Goal: Connect with others: Connect with others

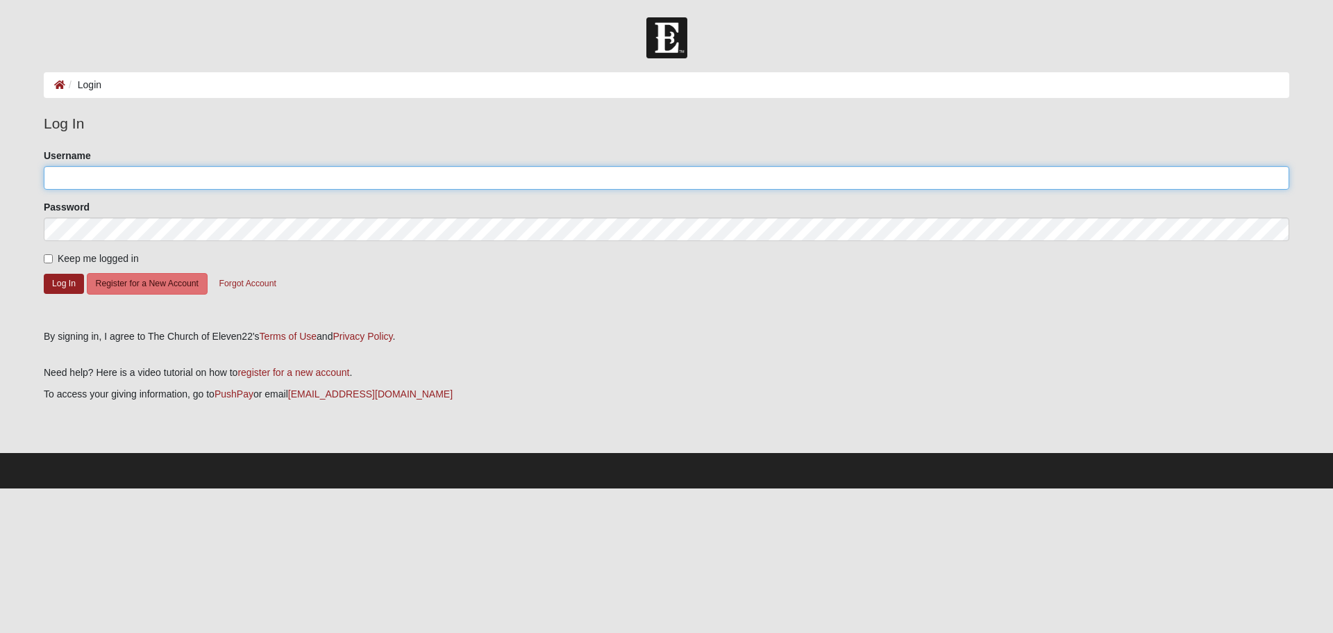
type input "xavier.hunter@coe22.com"
click at [47, 260] on input "Keep me logged in" at bounding box center [48, 258] width 9 height 9
checkbox input "true"
click at [62, 286] on button "Log In" at bounding box center [64, 284] width 40 height 20
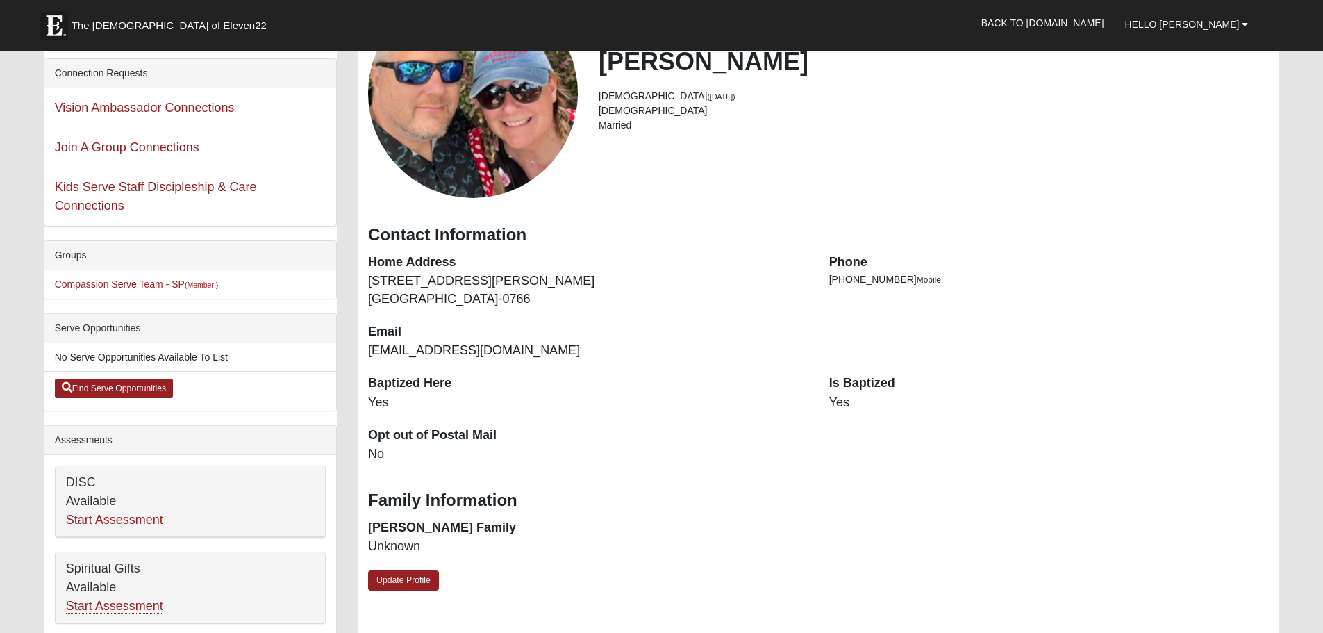
scroll to position [208, 0]
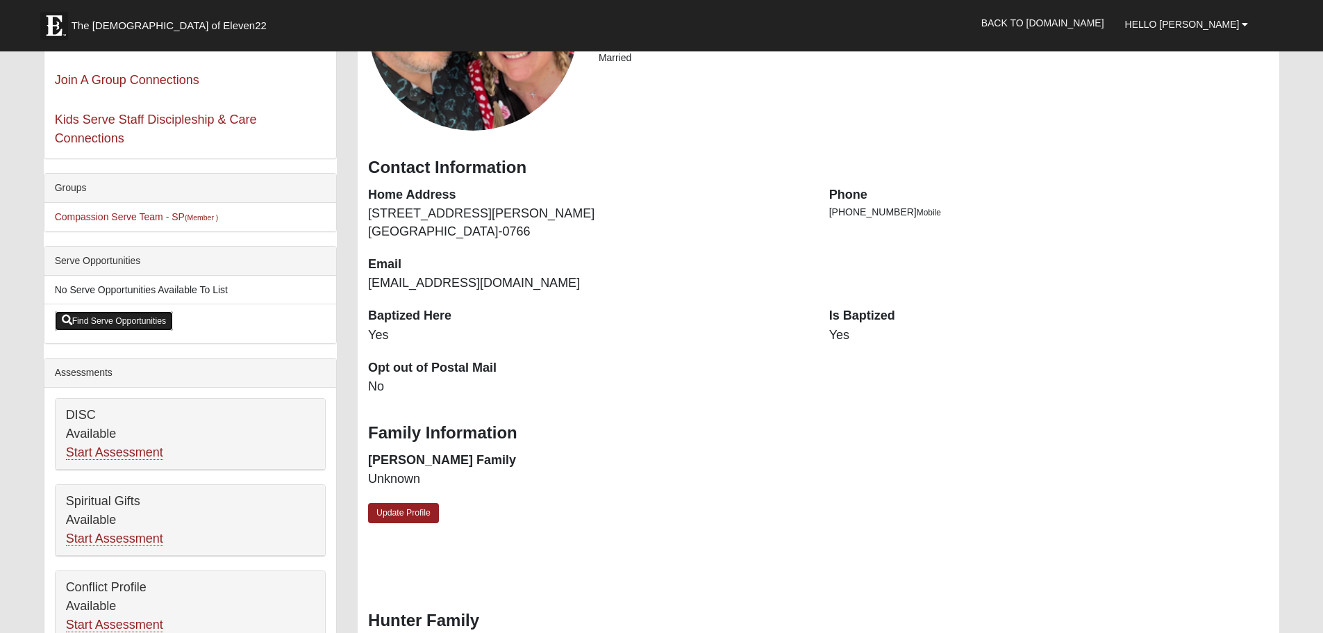
click at [122, 317] on link "Find Serve Opportunities" at bounding box center [114, 320] width 119 height 19
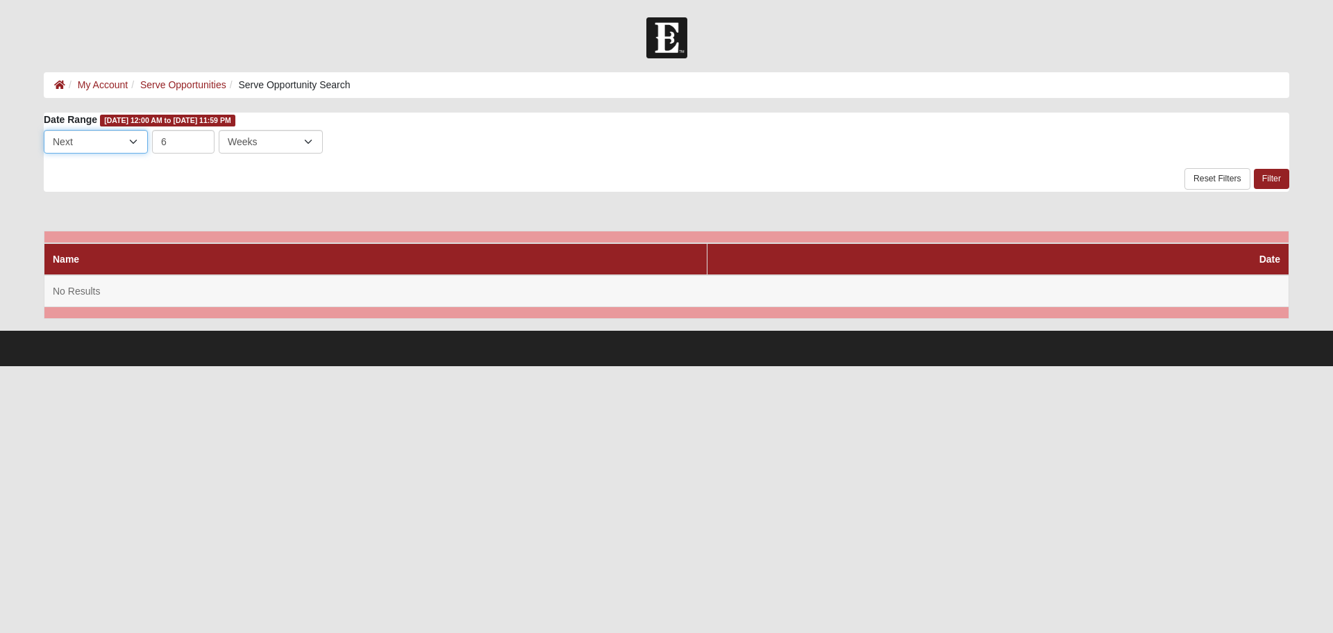
click at [136, 140] on select "Last Next" at bounding box center [96, 142] width 104 height 24
click at [136, 141] on select "Last Next" at bounding box center [96, 142] width 104 height 24
click at [310, 142] on select "Days Weeks Months" at bounding box center [271, 142] width 104 height 24
select select "3"
click at [219, 130] on select "Days Weeks Months" at bounding box center [271, 142] width 104 height 24
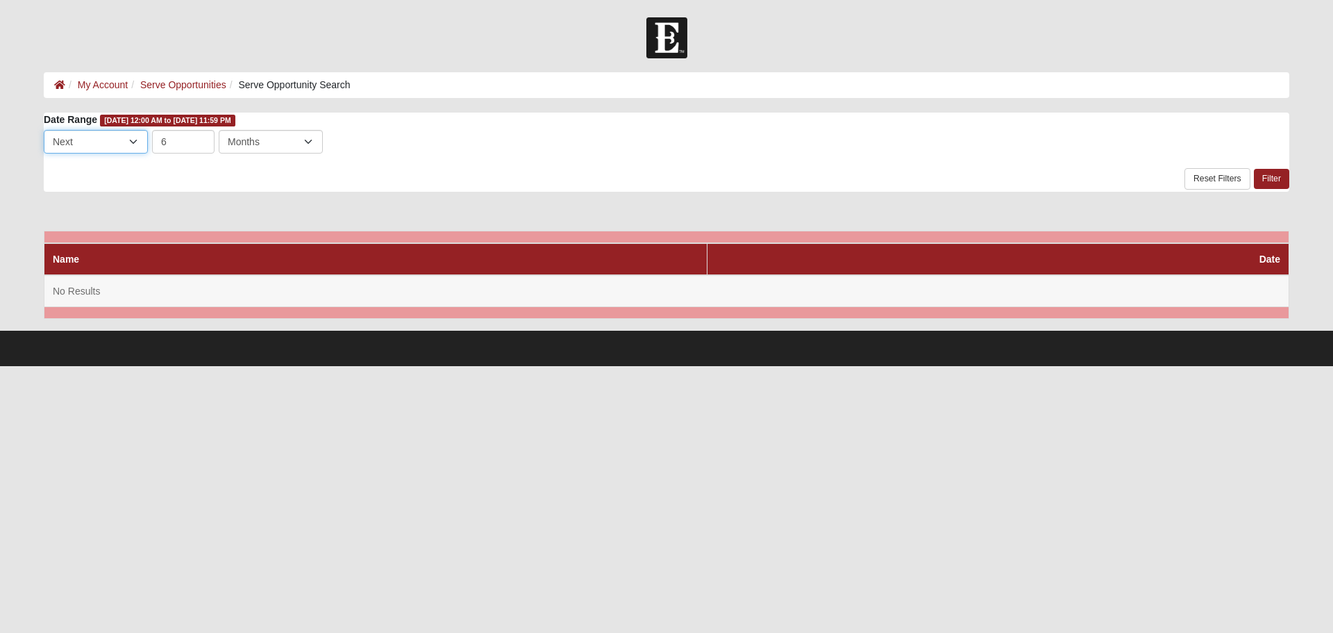
click at [109, 138] on select "Last Next" at bounding box center [96, 142] width 104 height 24
click at [44, 130] on select "Last Next" at bounding box center [96, 142] width 104 height 24
click at [131, 140] on select "Last Next" at bounding box center [96, 142] width 104 height 24
select select "8"
click at [44, 130] on select "Last Next" at bounding box center [96, 142] width 104 height 24
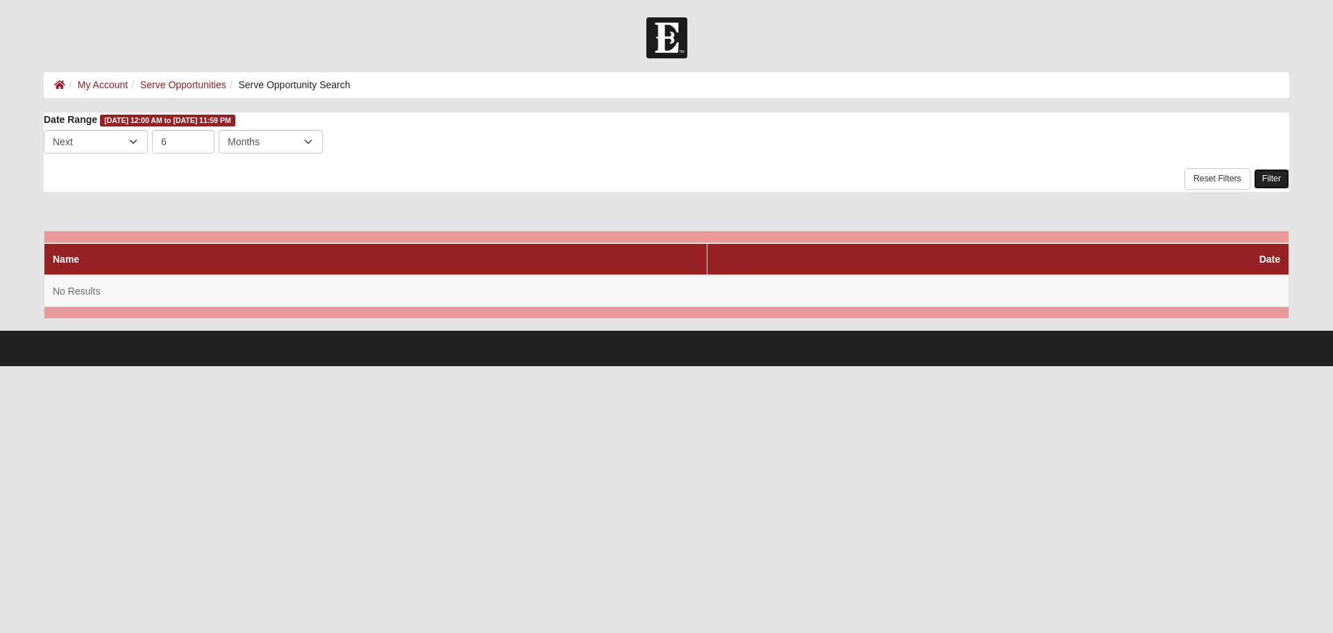
click at [1273, 177] on link "Filter" at bounding box center [1271, 179] width 35 height 20
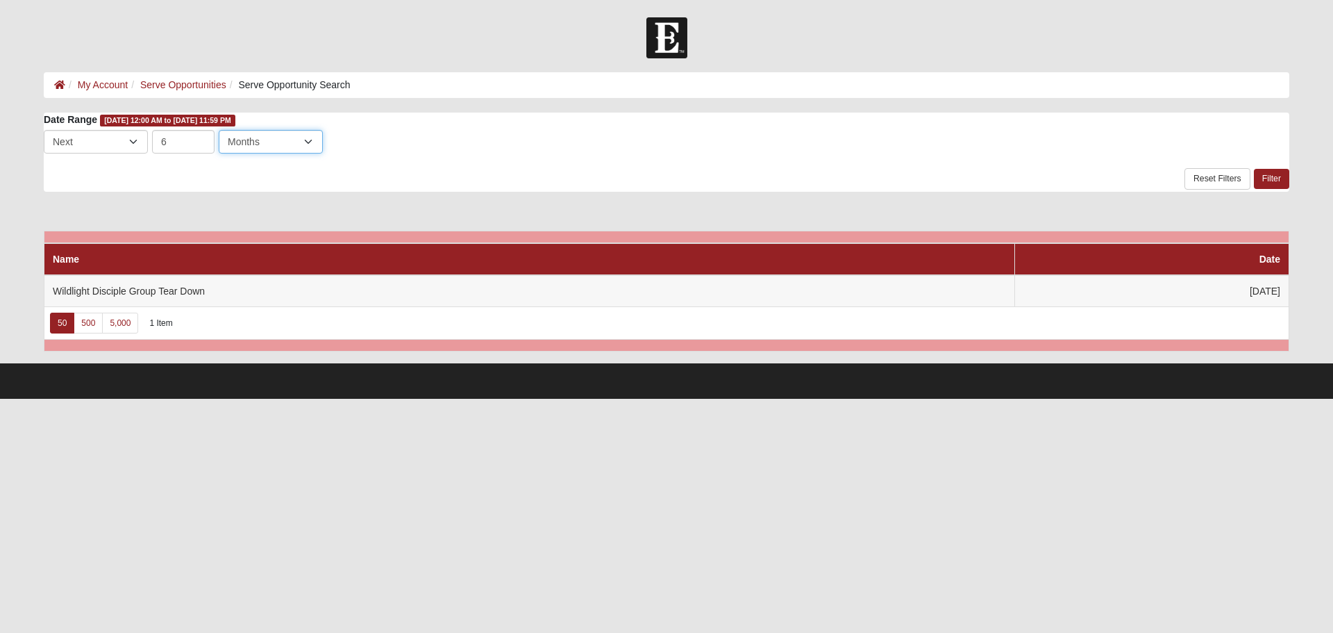
click at [314, 142] on select "Days Weeks Months" at bounding box center [271, 142] width 104 height 24
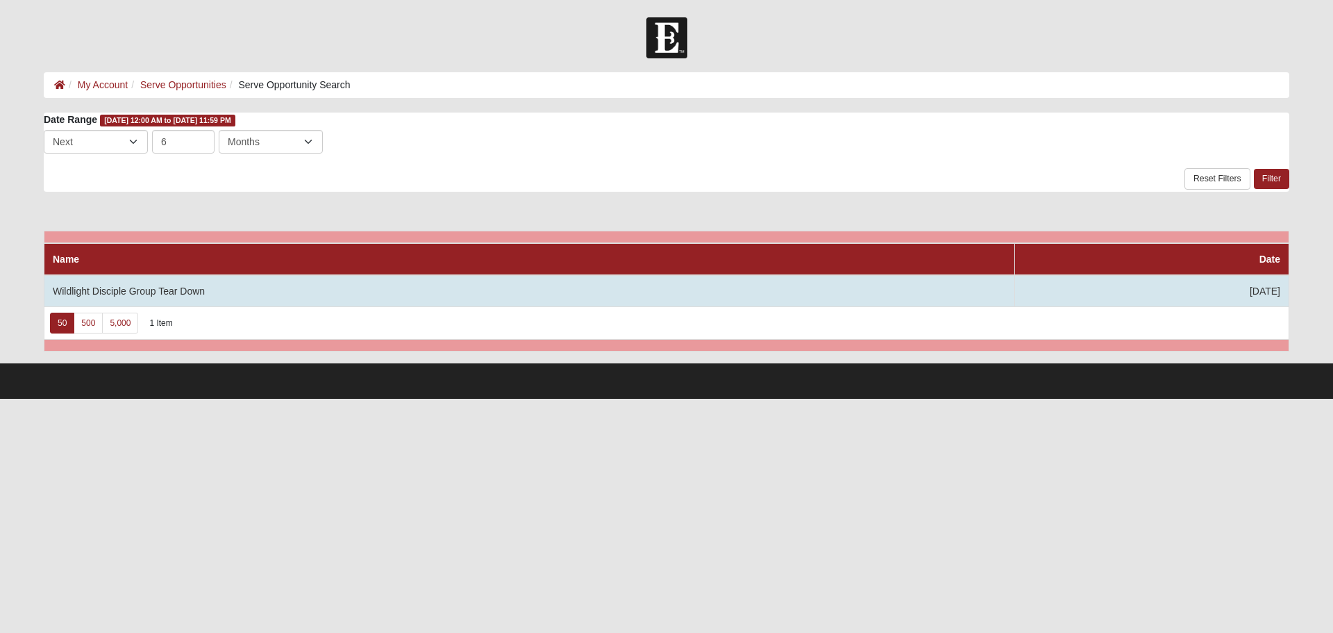
click at [235, 288] on td "Wildlight Disciple Group Tear Down" at bounding box center [529, 291] width 971 height 32
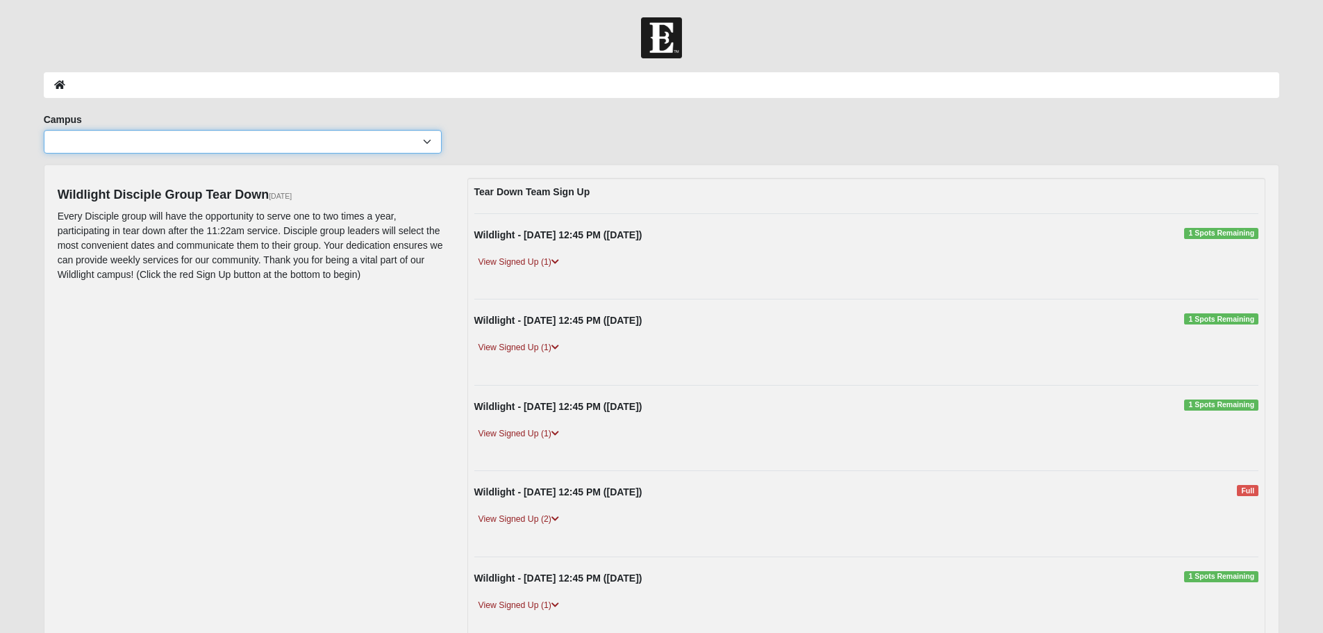
click at [426, 140] on select "Arlington Baymeadows Eleven22 Online Fleming Island Jesup Mandarin North Jax Or…" at bounding box center [243, 142] width 398 height 24
select select "3"
click at [44, 130] on select "Arlington Baymeadows Eleven22 Online Fleming Island Jesup Mandarin North Jax Or…" at bounding box center [243, 142] width 398 height 24
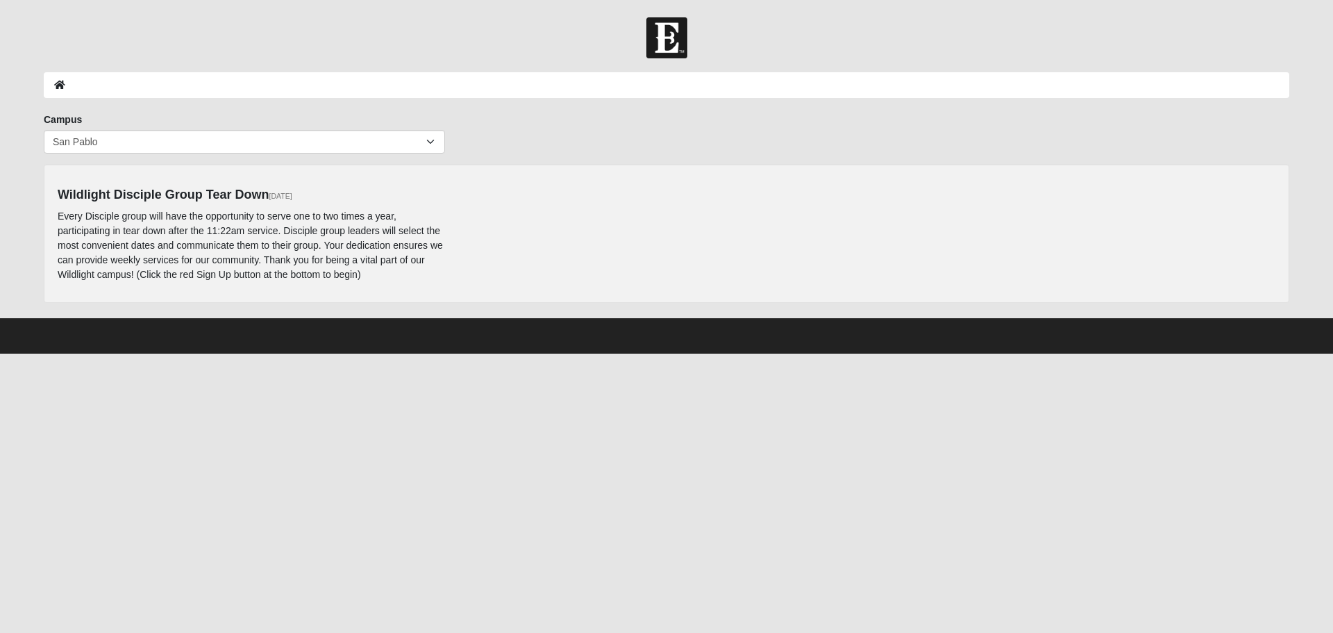
click at [588, 353] on html "Hello Xavier My Account Log Out Event Search Error" at bounding box center [666, 176] width 1333 height 353
click at [568, 260] on div "Wildlight Disciple Group Tear Down 12/28/2025 Every Disciple group will have th…" at bounding box center [666, 233] width 1239 height 111
click at [426, 142] on select "Arlington Baymeadows Eleven22 Online Fleming Island Jesup Mandarin North Jax Or…" at bounding box center [244, 142] width 401 height 24
select select
click at [44, 130] on select "Arlington Baymeadows Eleven22 Online Fleming Island Jesup Mandarin North Jax Or…" at bounding box center [244, 142] width 401 height 24
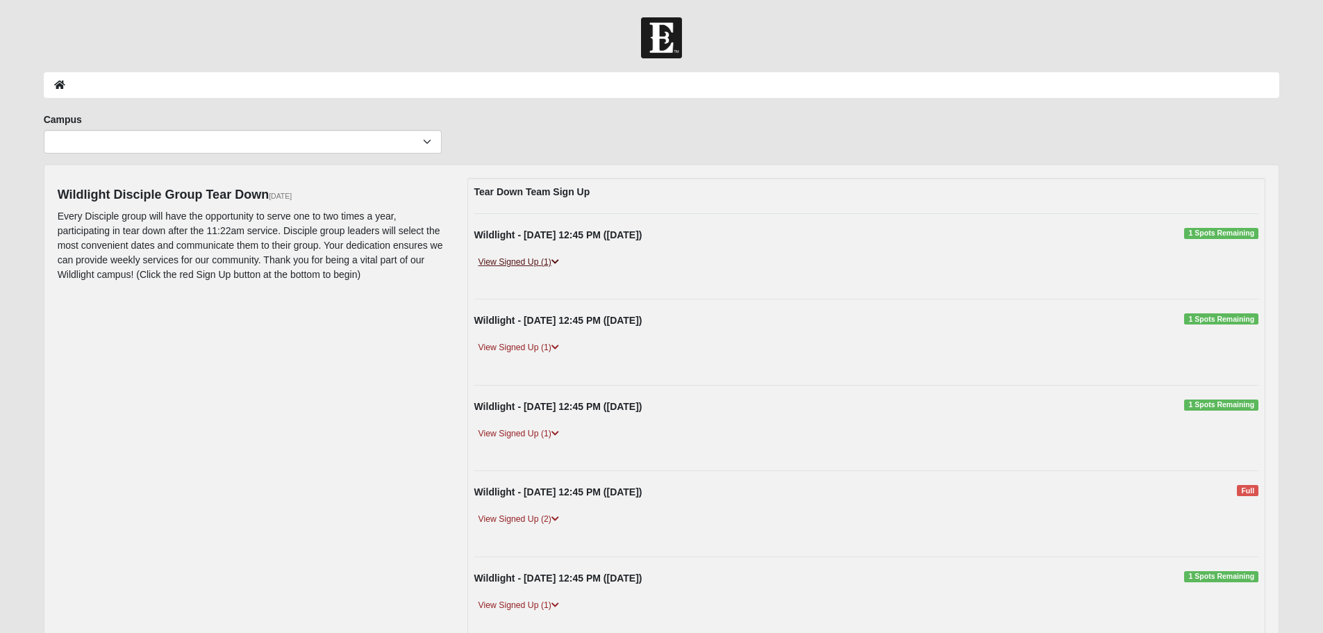
click at [528, 262] on link "View Signed Up (1)" at bounding box center [518, 262] width 89 height 15
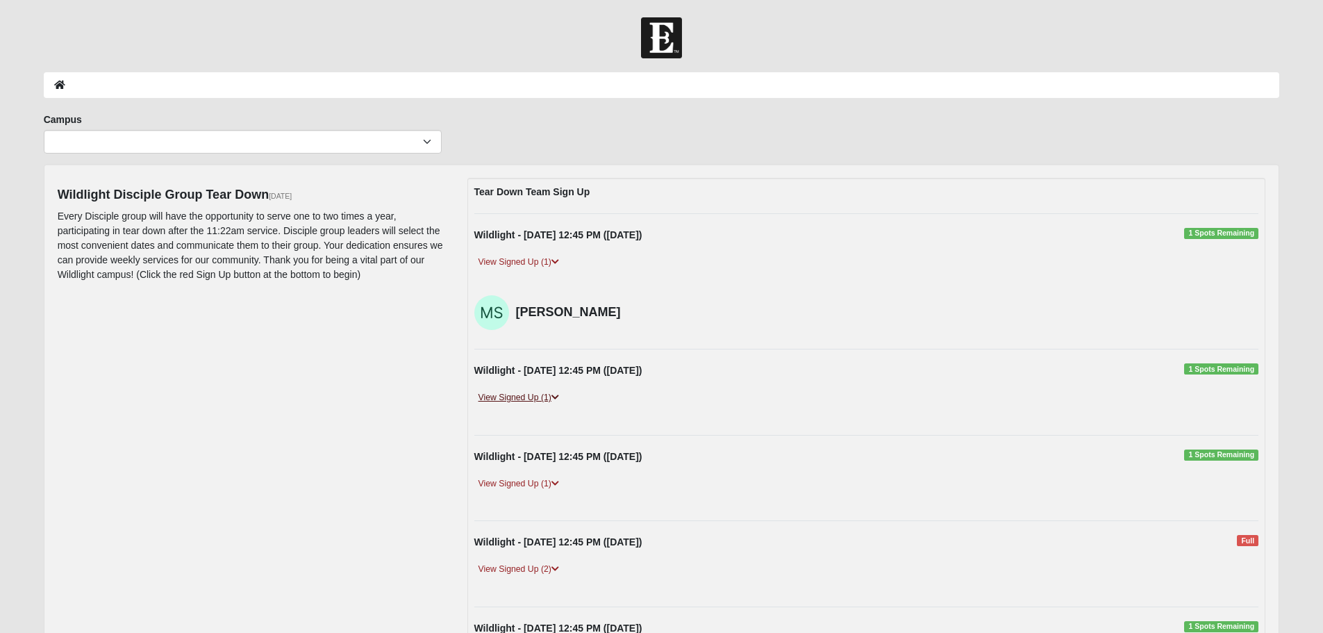
click at [539, 397] on link "View Signed Up (1)" at bounding box center [518, 397] width 89 height 15
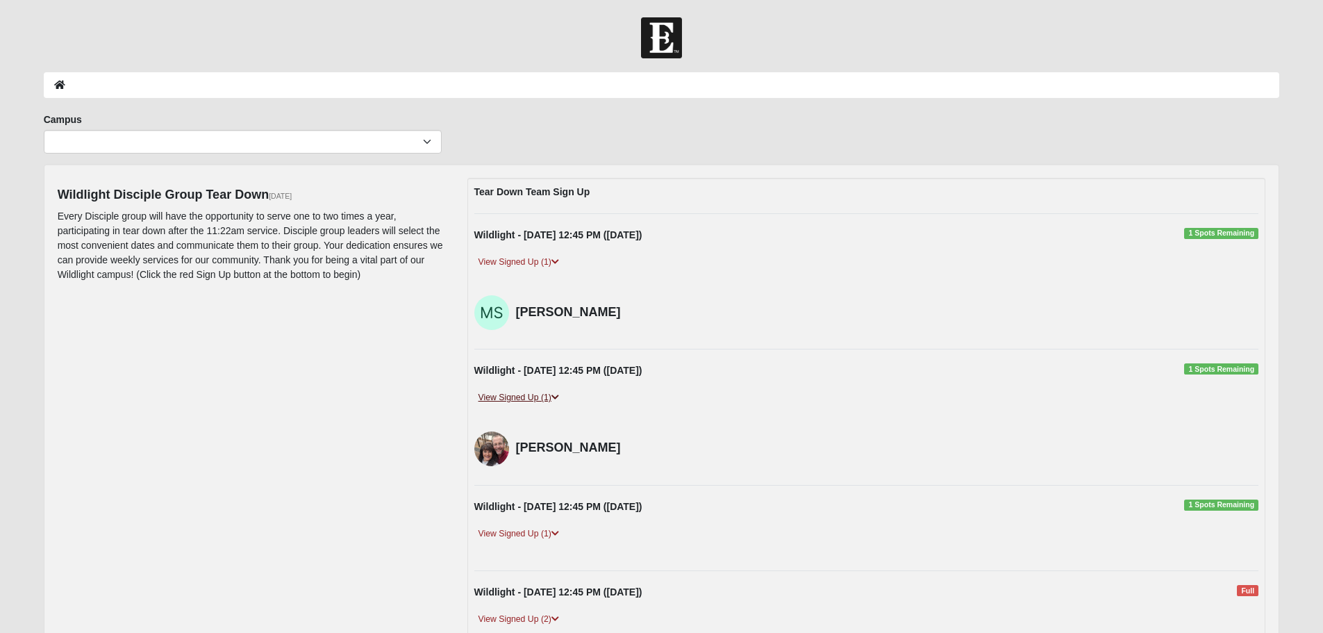
click at [539, 397] on link "View Signed Up (1)" at bounding box center [518, 397] width 89 height 15
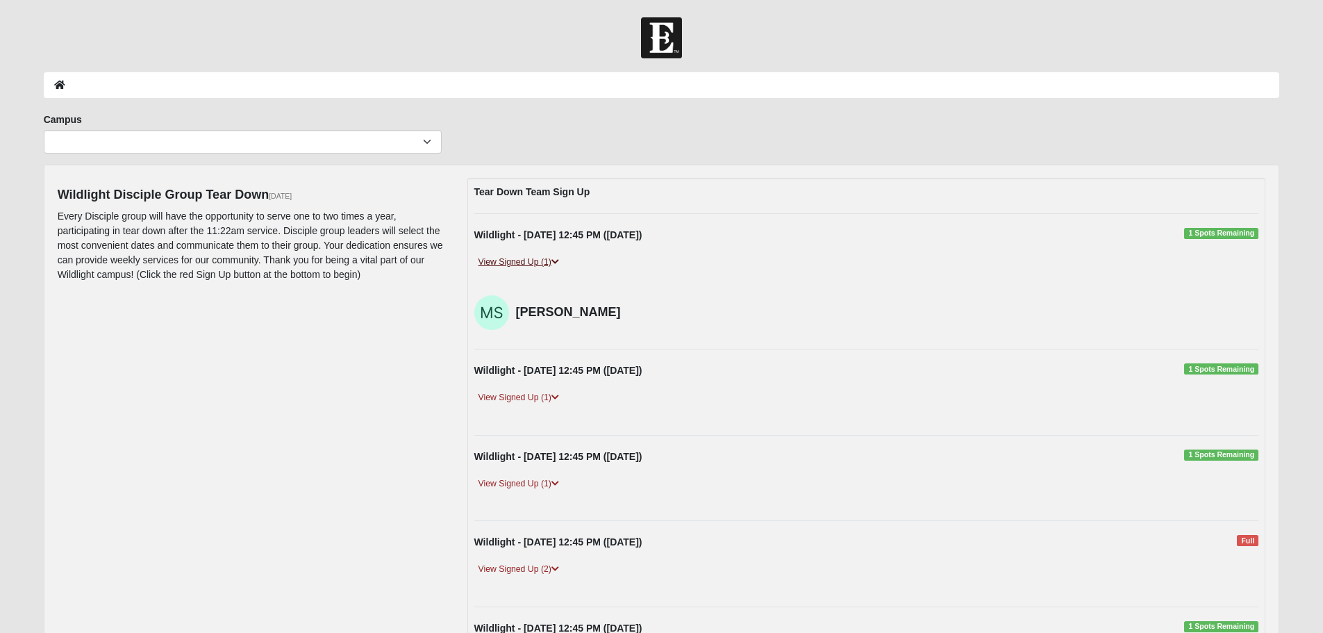
click at [510, 260] on link "View Signed Up (1)" at bounding box center [518, 262] width 89 height 15
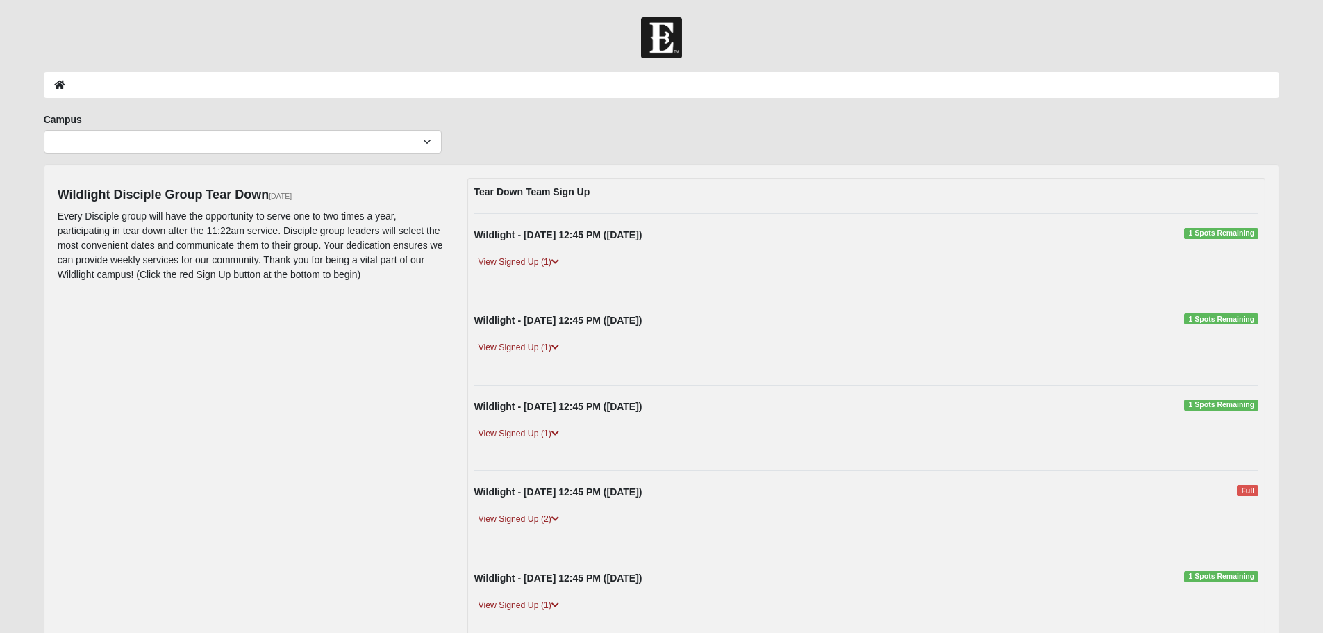
click at [735, 130] on div "Campus Arlington Baymeadows Eleven22 Online Fleming Island Jesup Mandarin North…" at bounding box center [661, 137] width 1257 height 51
click at [60, 82] on icon at bounding box center [59, 85] width 11 height 10
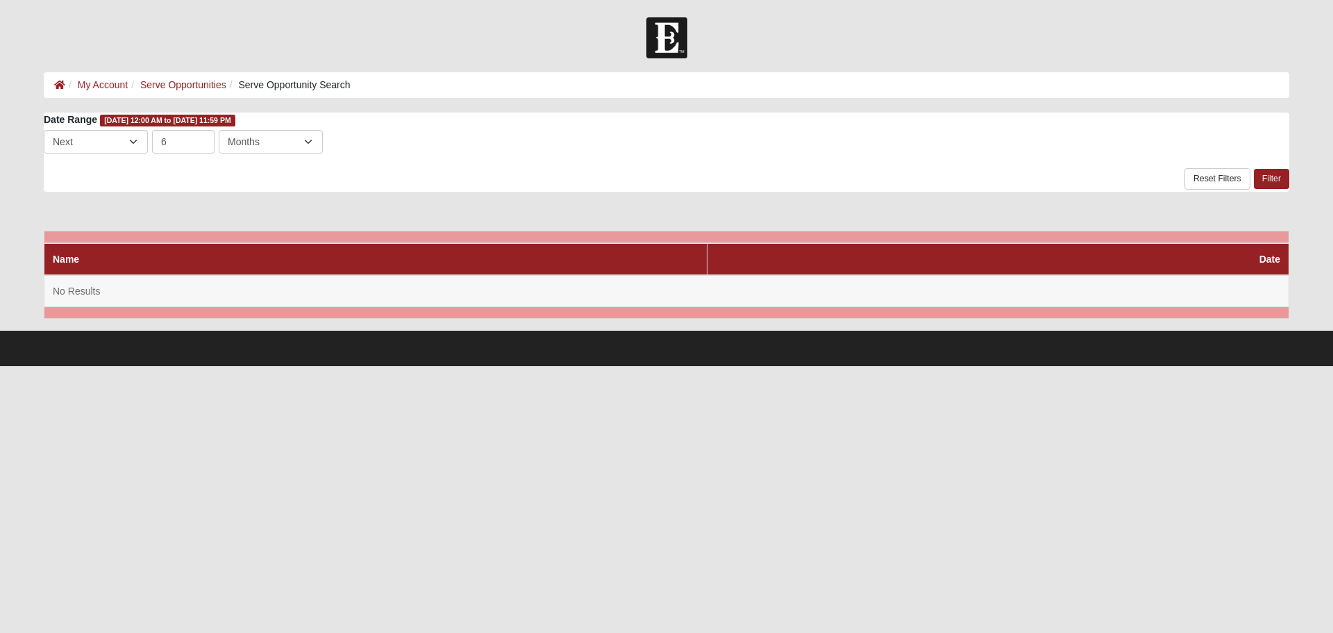
select select "3"
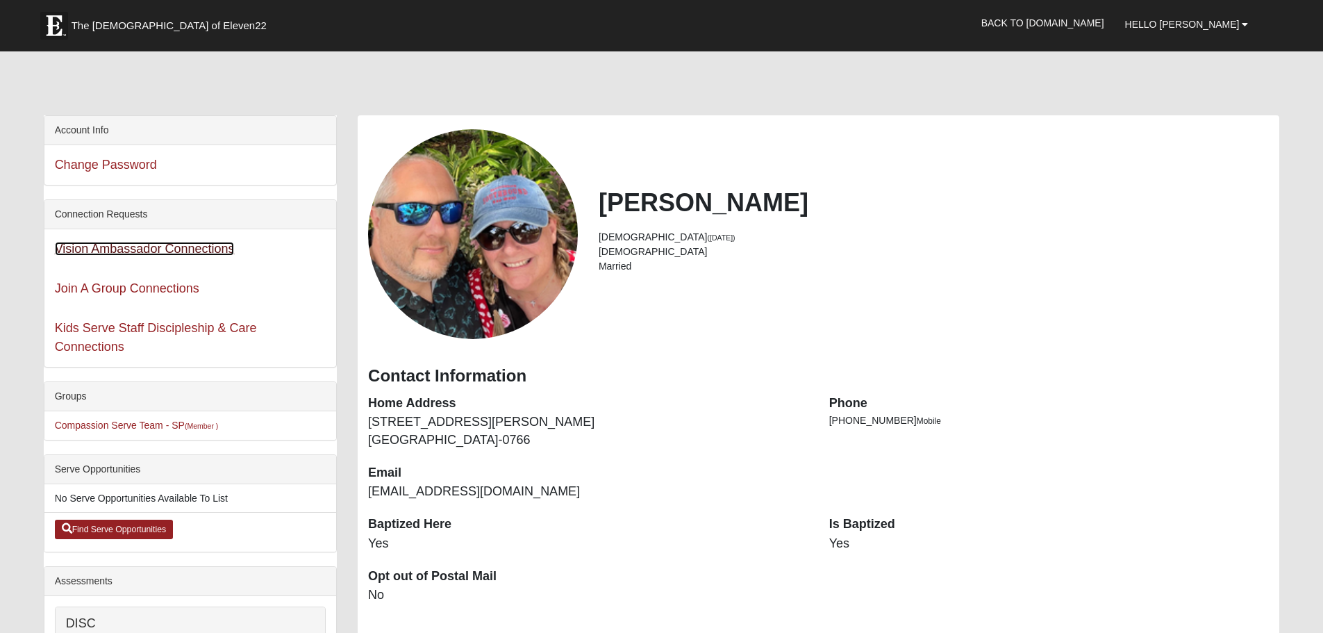
click at [186, 249] on link "Vision Ambassador Connections" at bounding box center [145, 249] width 180 height 14
click at [144, 286] on link "Join A Group Connections" at bounding box center [127, 288] width 144 height 14
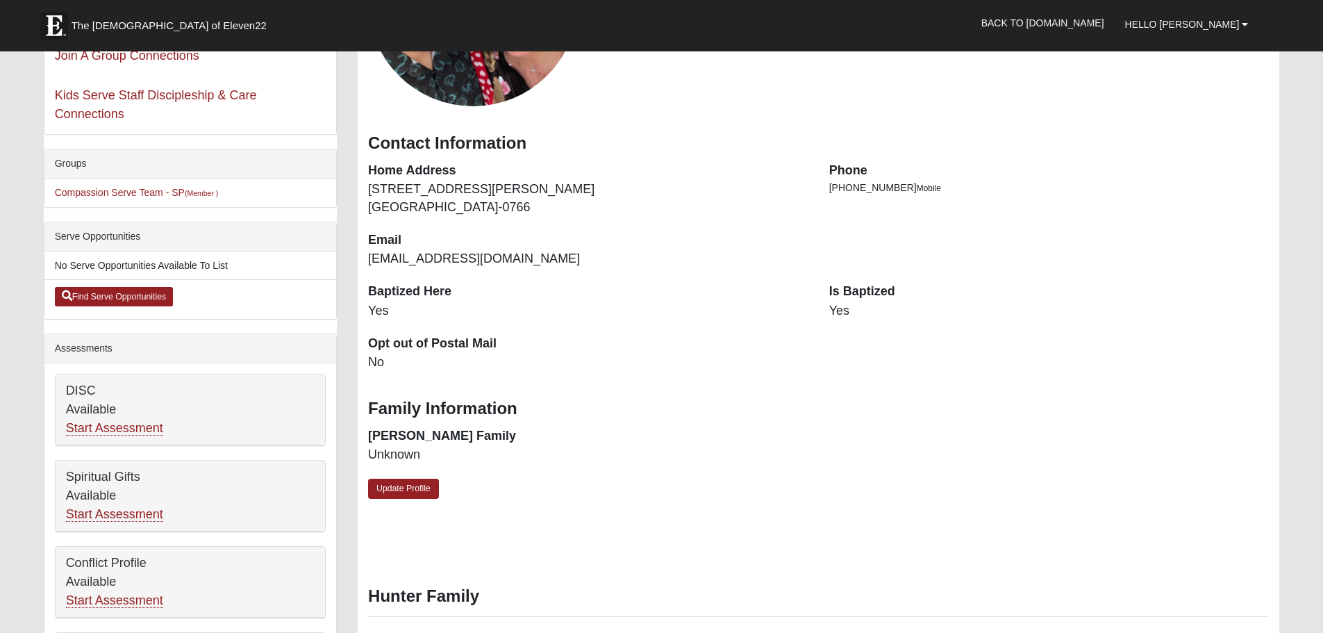
scroll to position [278, 0]
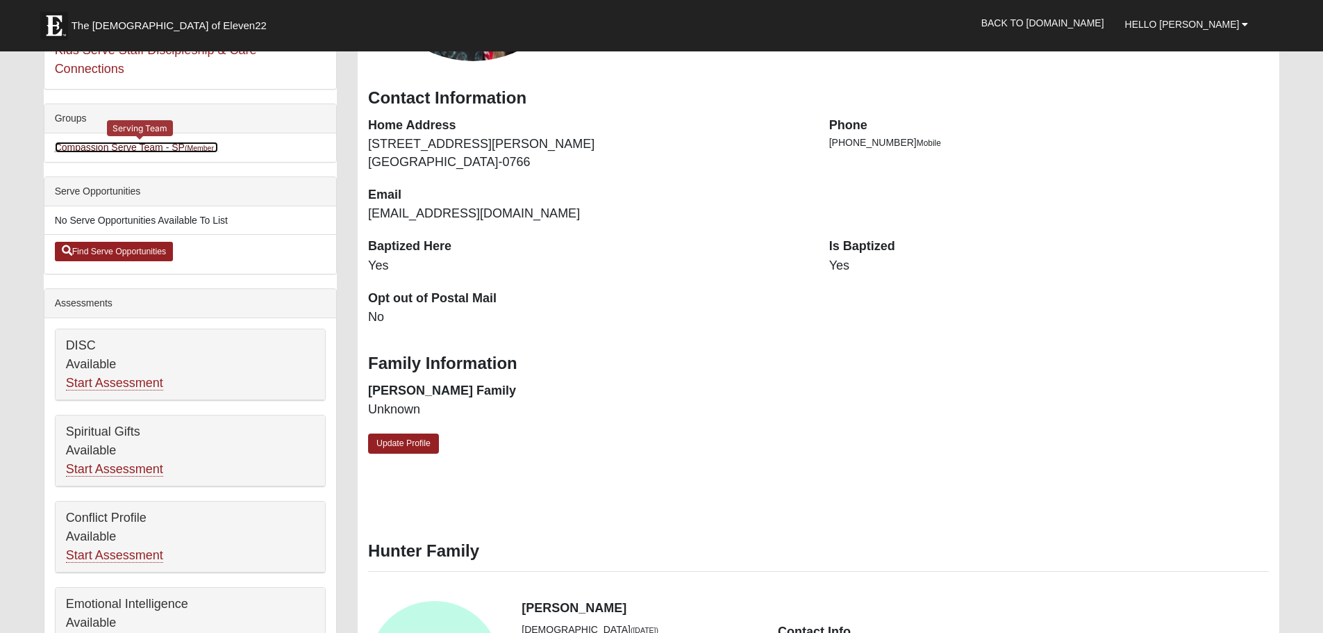
click at [153, 144] on link "Compassion Serve Team - SP (Member )" at bounding box center [137, 147] width 164 height 11
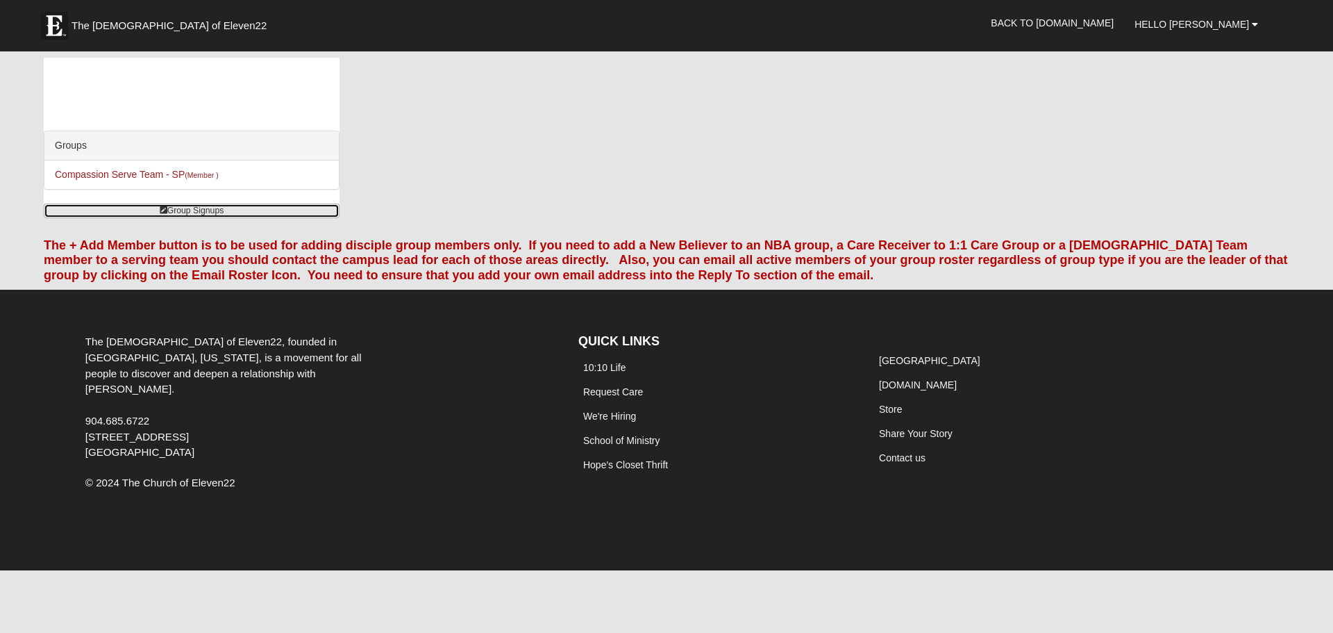
click at [189, 208] on link "Group Signups" at bounding box center [192, 210] width 296 height 15
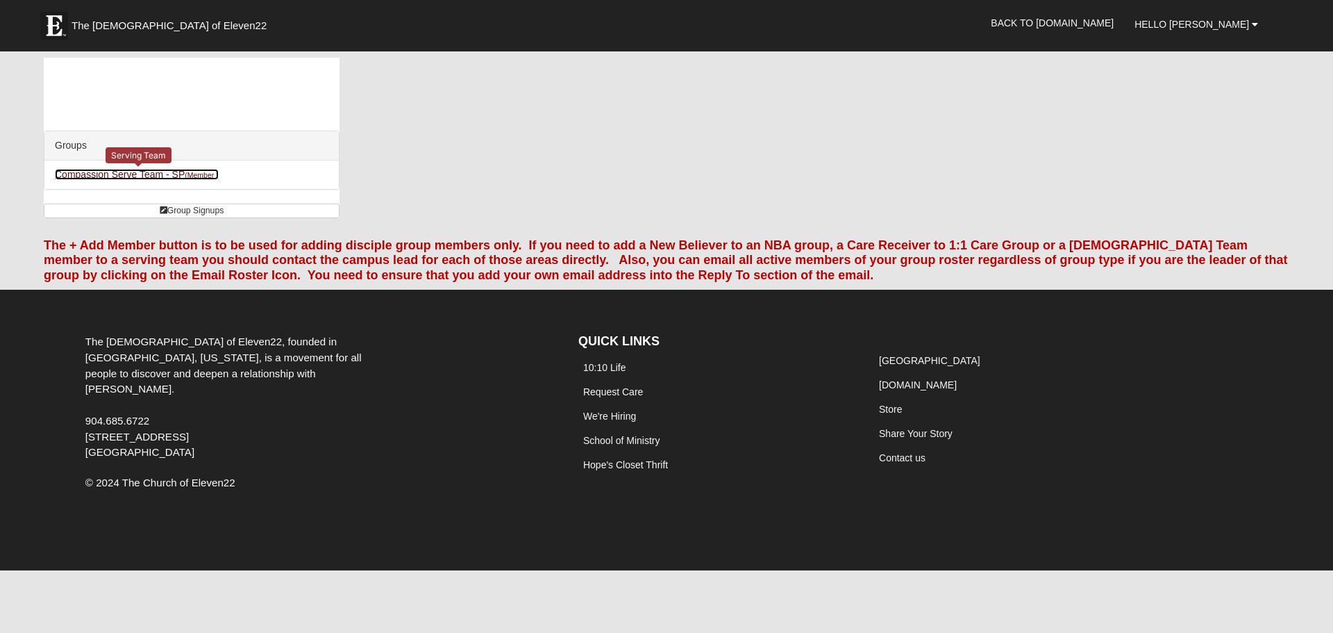
click at [149, 171] on link "Compassion Serve Team - SP (Member )" at bounding box center [137, 174] width 164 height 11
click at [94, 28] on span "The [DEMOGRAPHIC_DATA] of Eleven22" at bounding box center [169, 26] width 195 height 14
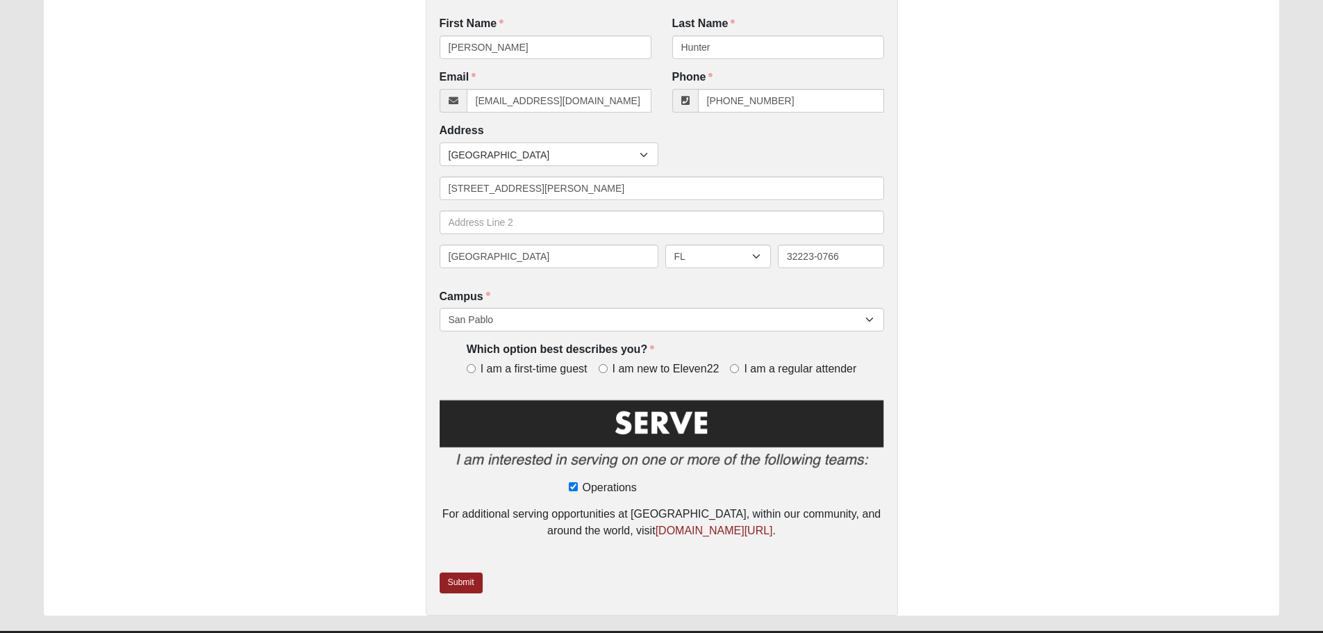
scroll to position [417, 0]
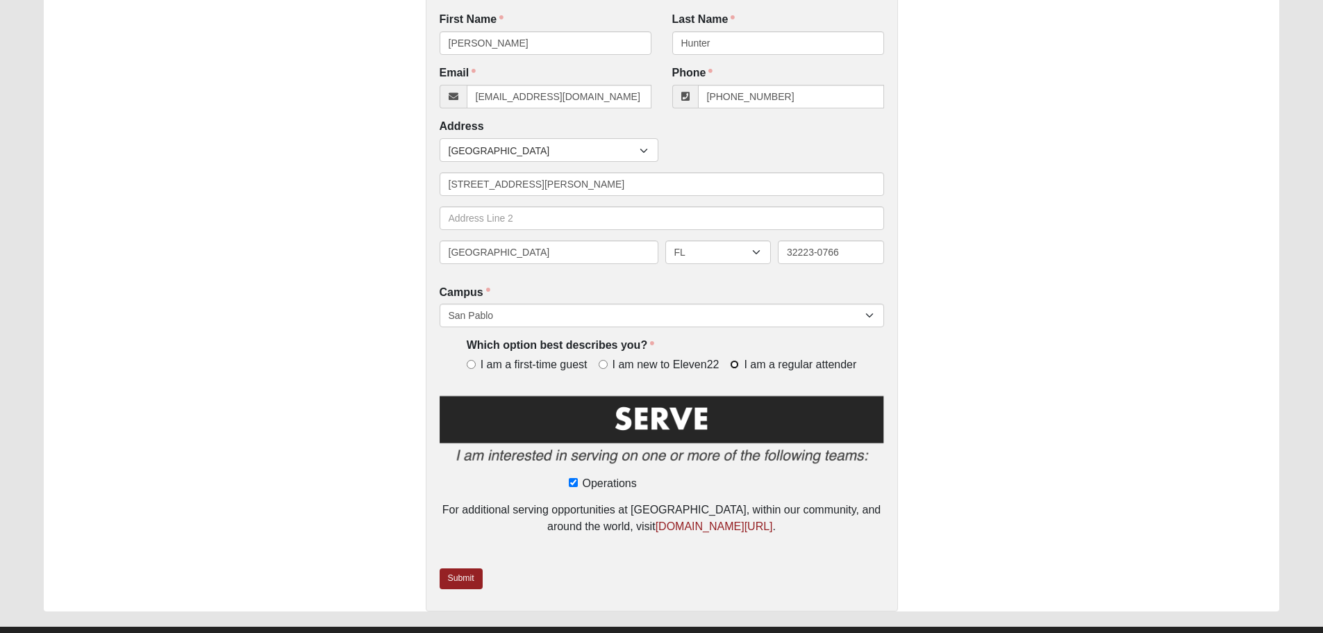
click at [731, 364] on input "I am a regular attender" at bounding box center [734, 364] width 9 height 9
radio input "true"
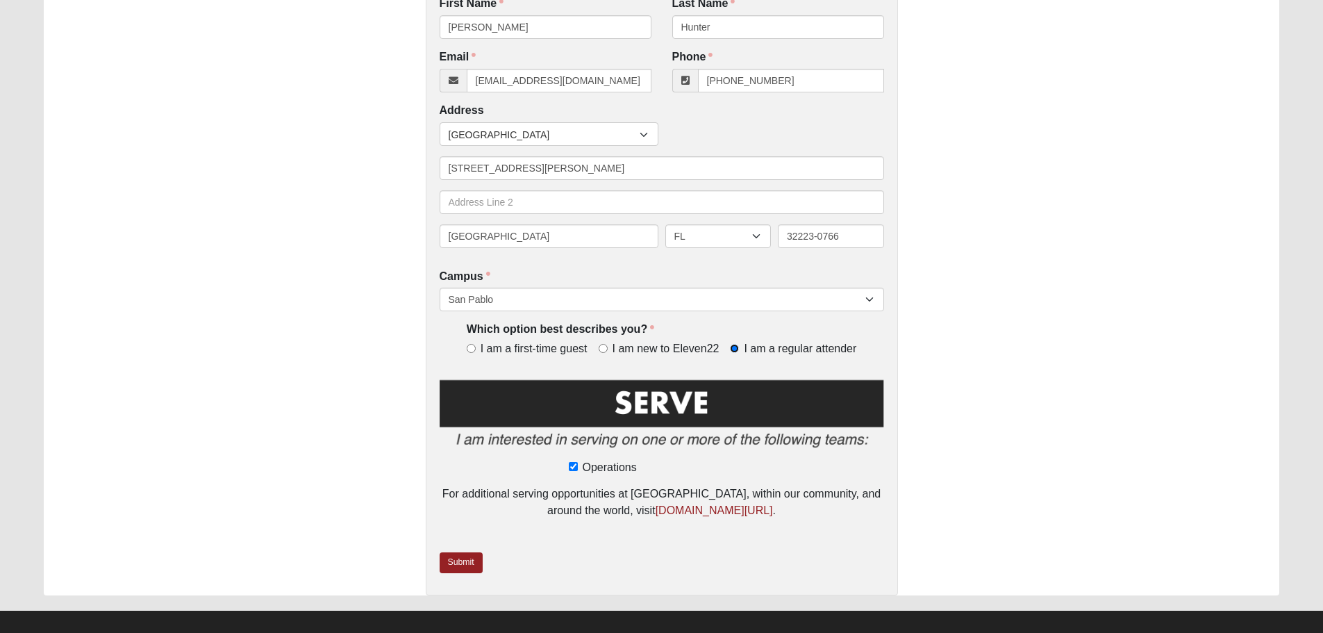
scroll to position [448, 0]
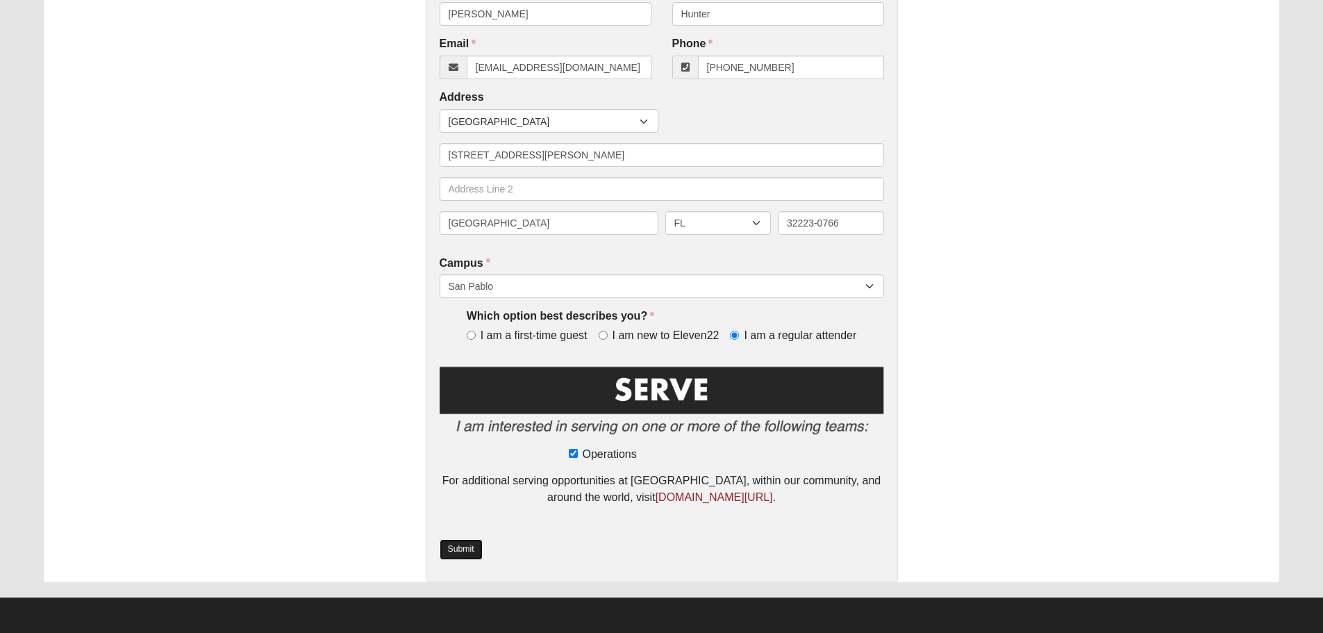
click at [458, 547] on link "Submit" at bounding box center [460, 549] width 43 height 20
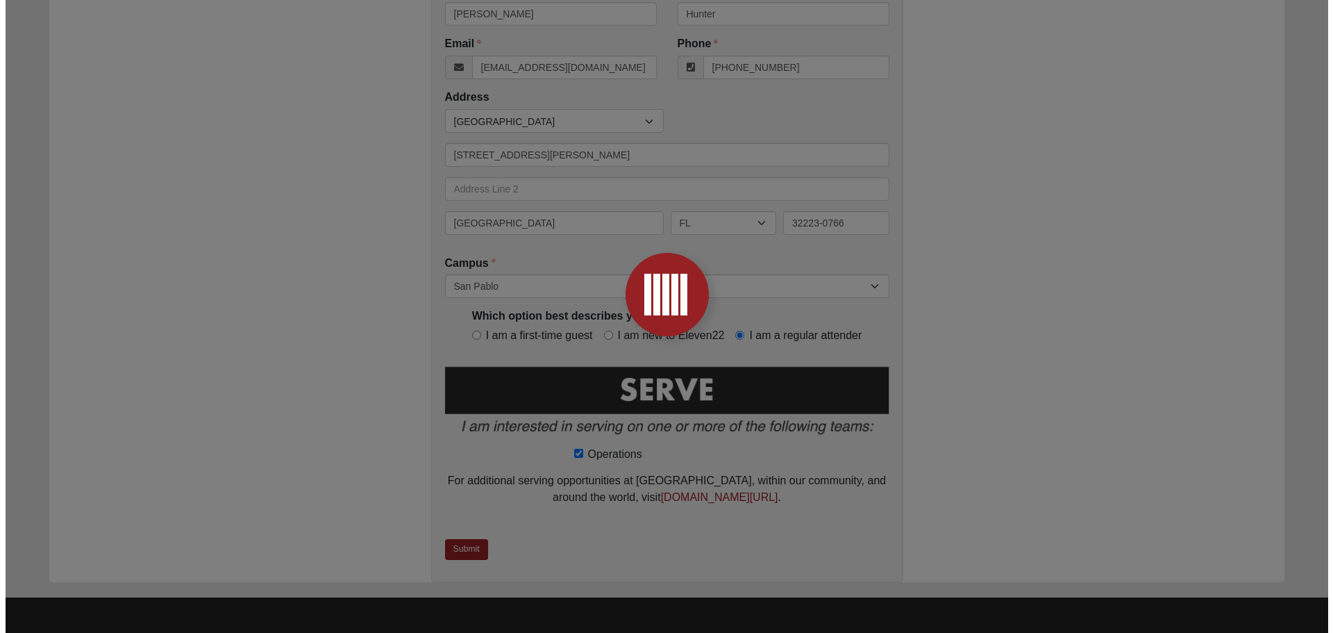
scroll to position [0, 0]
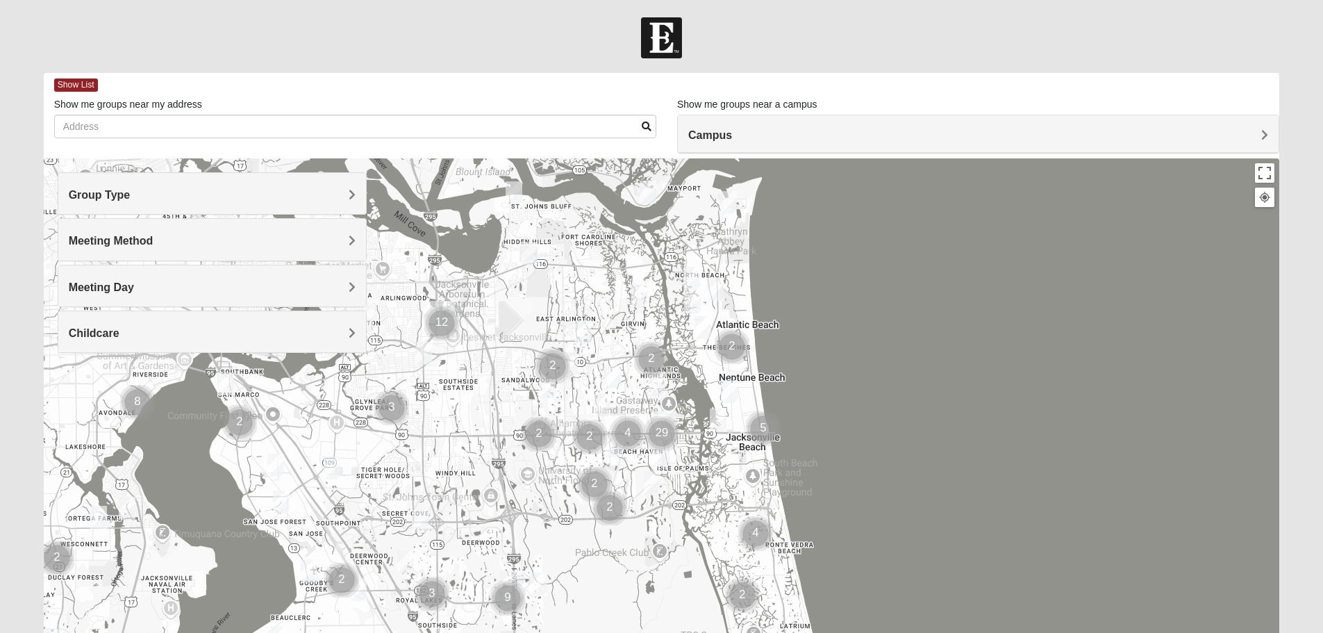
click at [131, 194] on span "Group Type" at bounding box center [100, 195] width 62 height 12
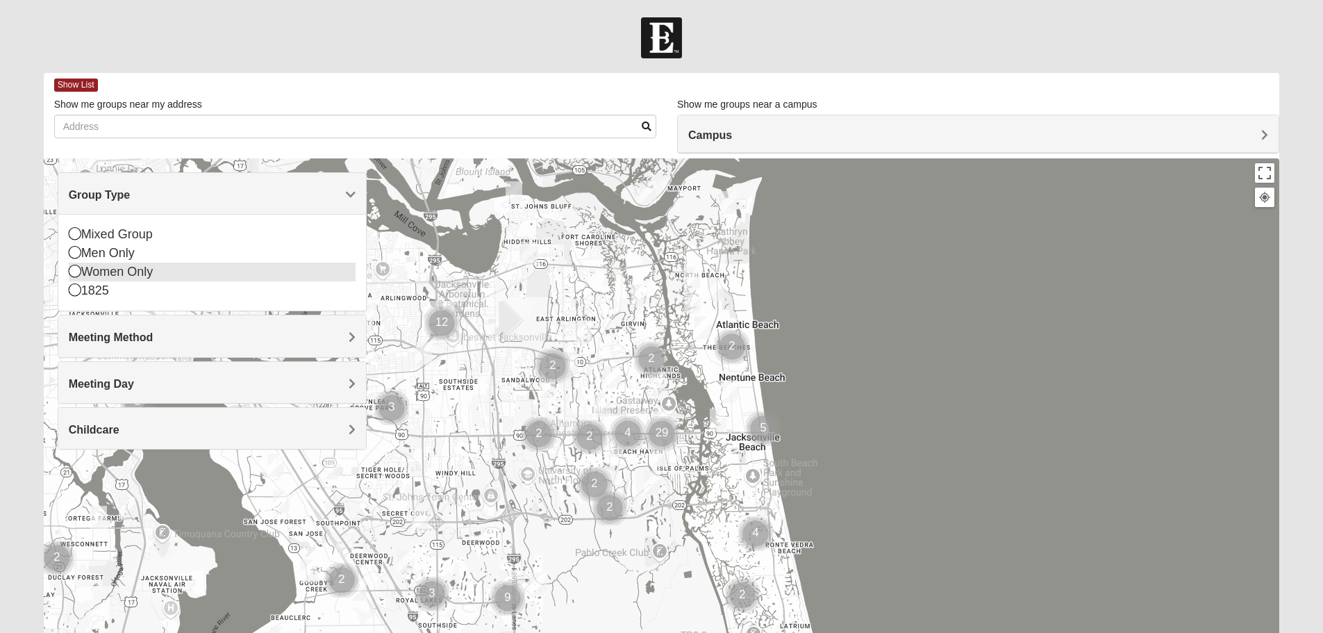
click at [138, 274] on div "Women Only" at bounding box center [212, 271] width 287 height 19
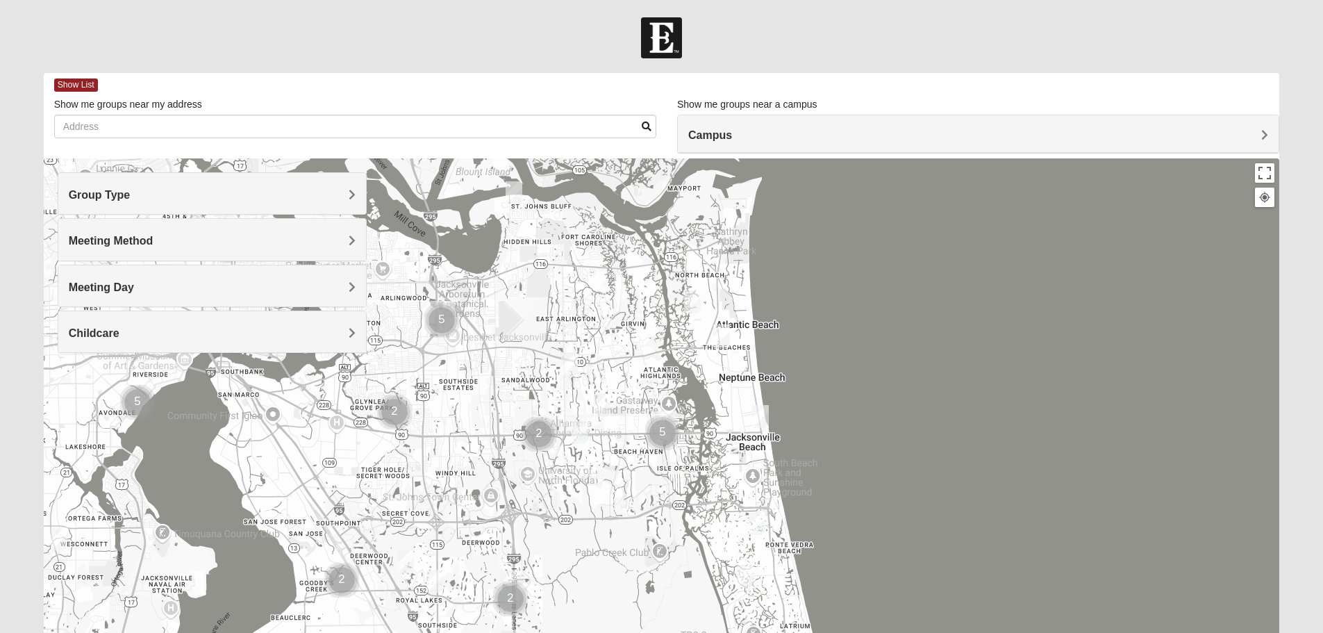
click at [153, 235] on span "Meeting Method" at bounding box center [111, 241] width 85 height 12
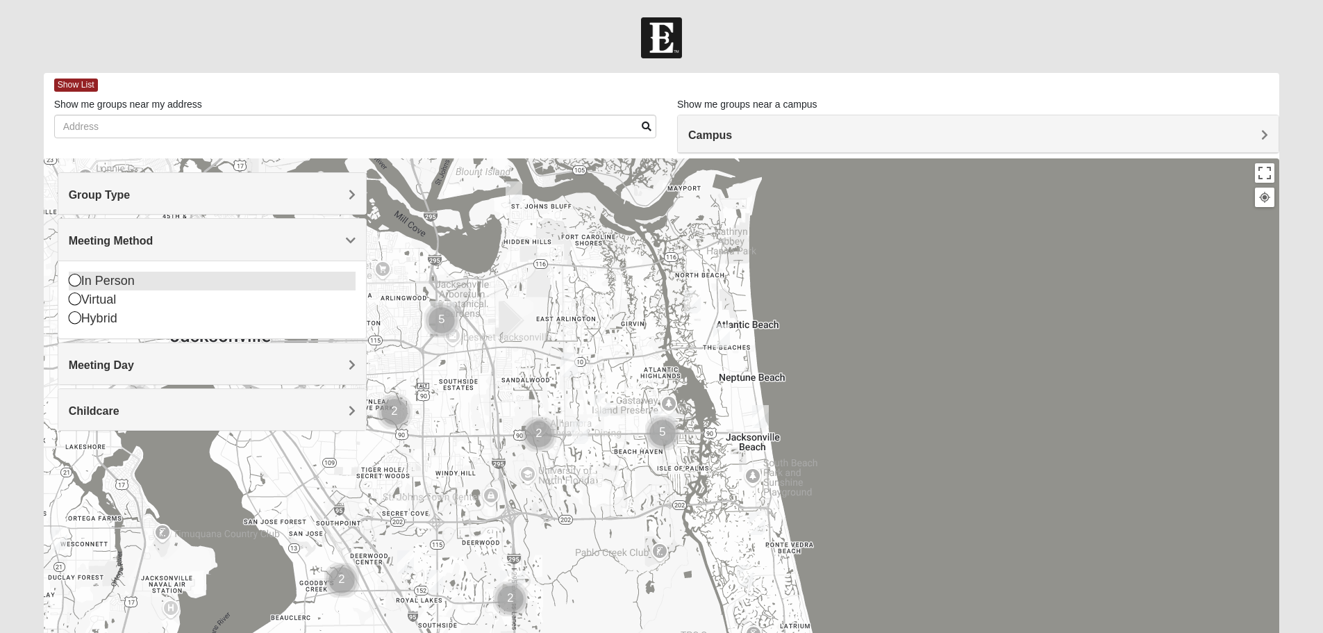
click at [146, 282] on div "In Person" at bounding box center [212, 280] width 287 height 19
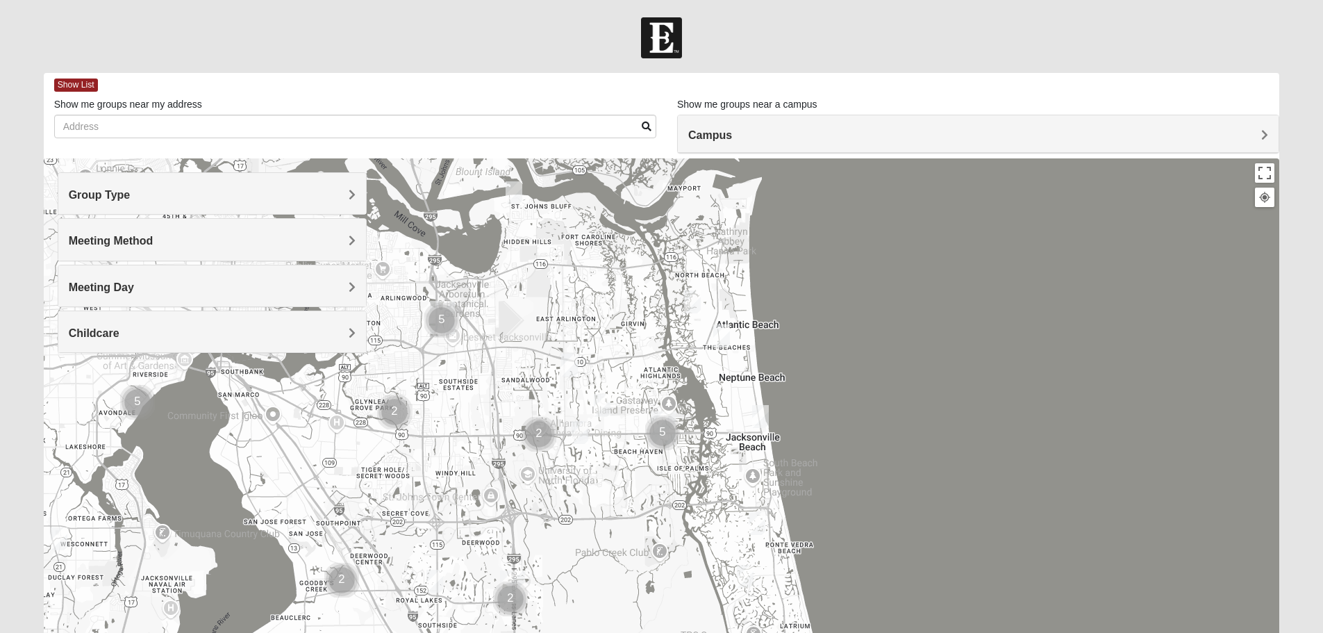
click at [134, 288] on span "Meeting Day" at bounding box center [101, 287] width 65 height 12
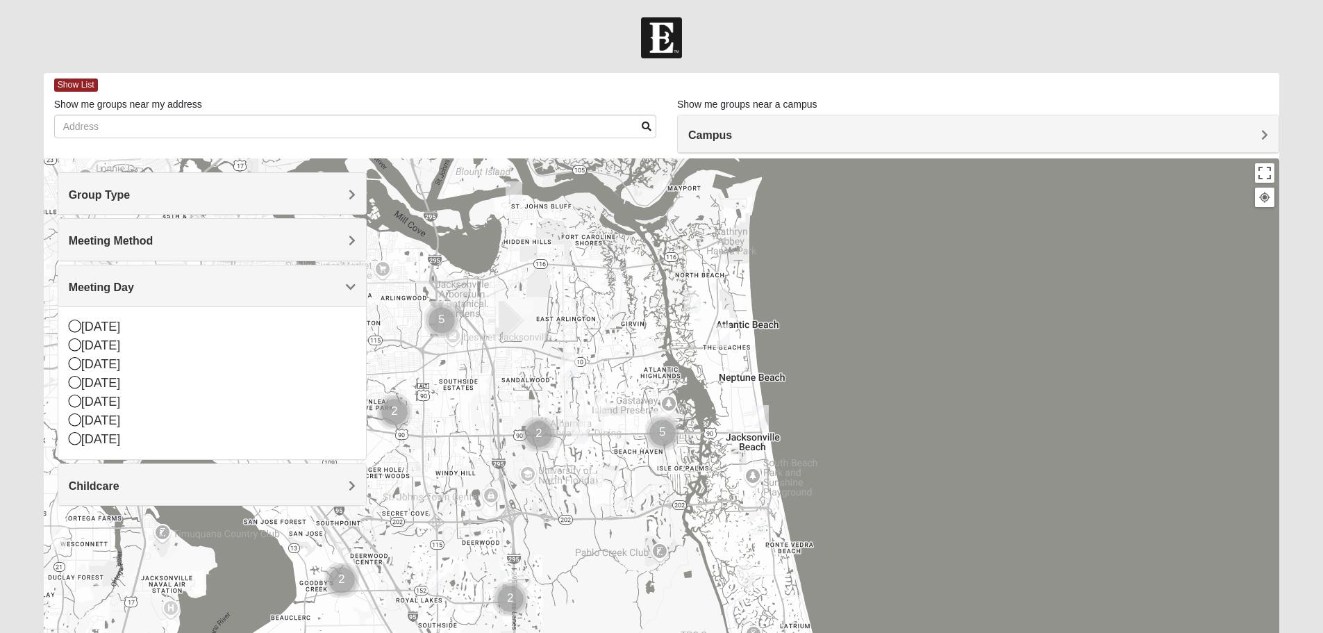
click at [134, 288] on span "Meeting Day" at bounding box center [101, 287] width 65 height 12
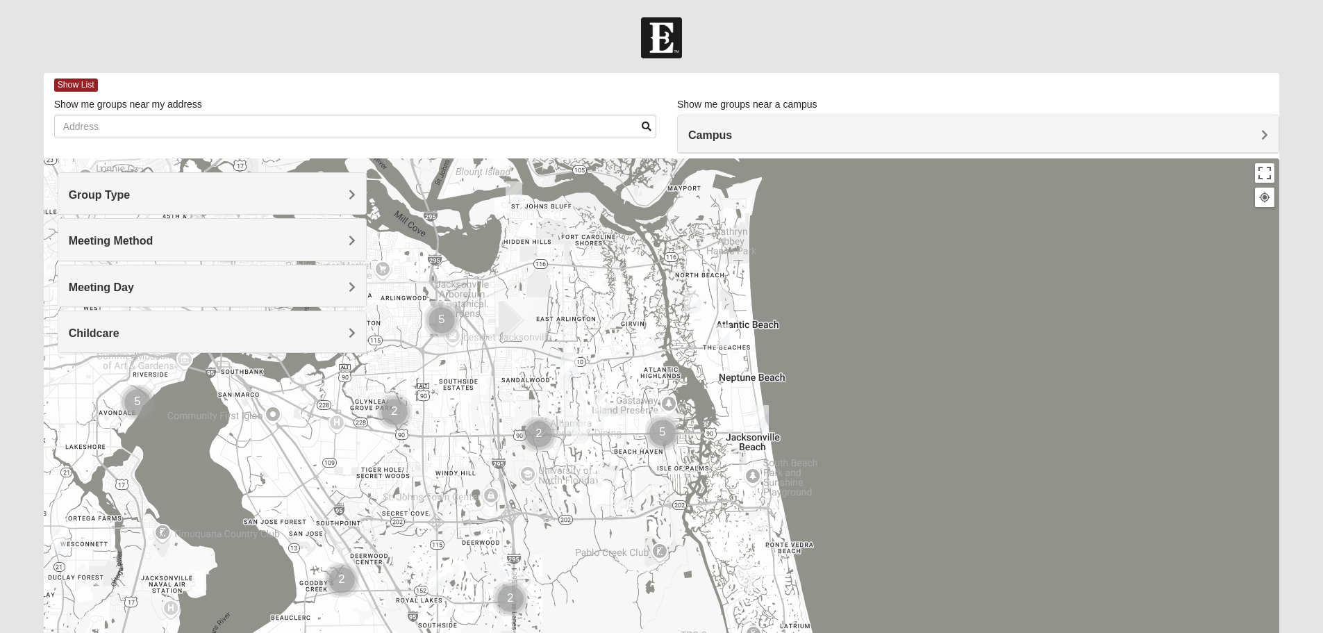
click at [119, 332] on span "Childcare" at bounding box center [94, 333] width 51 height 12
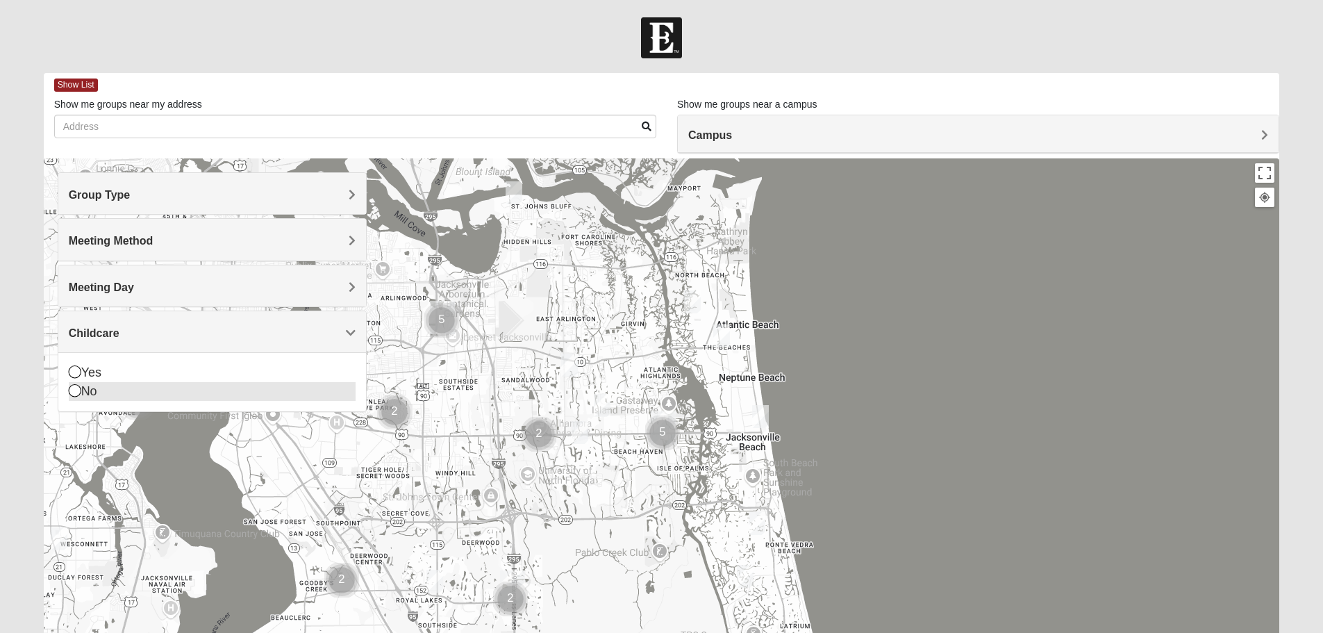
click at [99, 393] on div "No" at bounding box center [212, 391] width 287 height 19
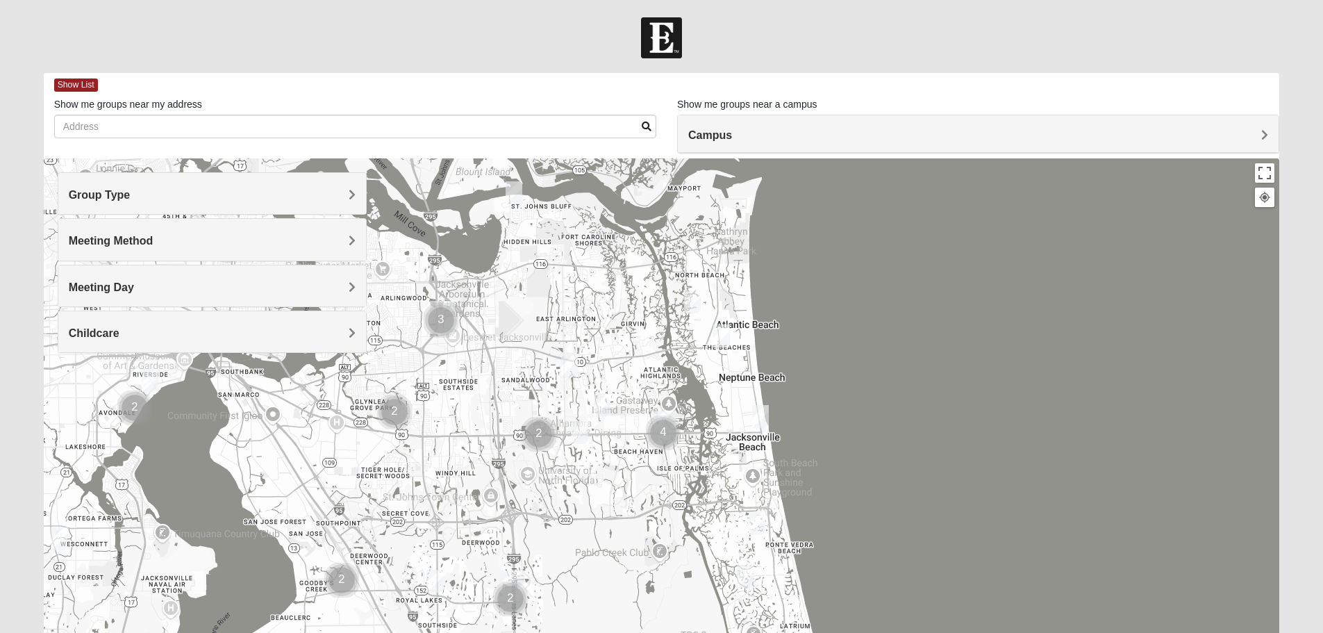
click at [732, 132] on span "Campus" at bounding box center [710, 135] width 44 height 12
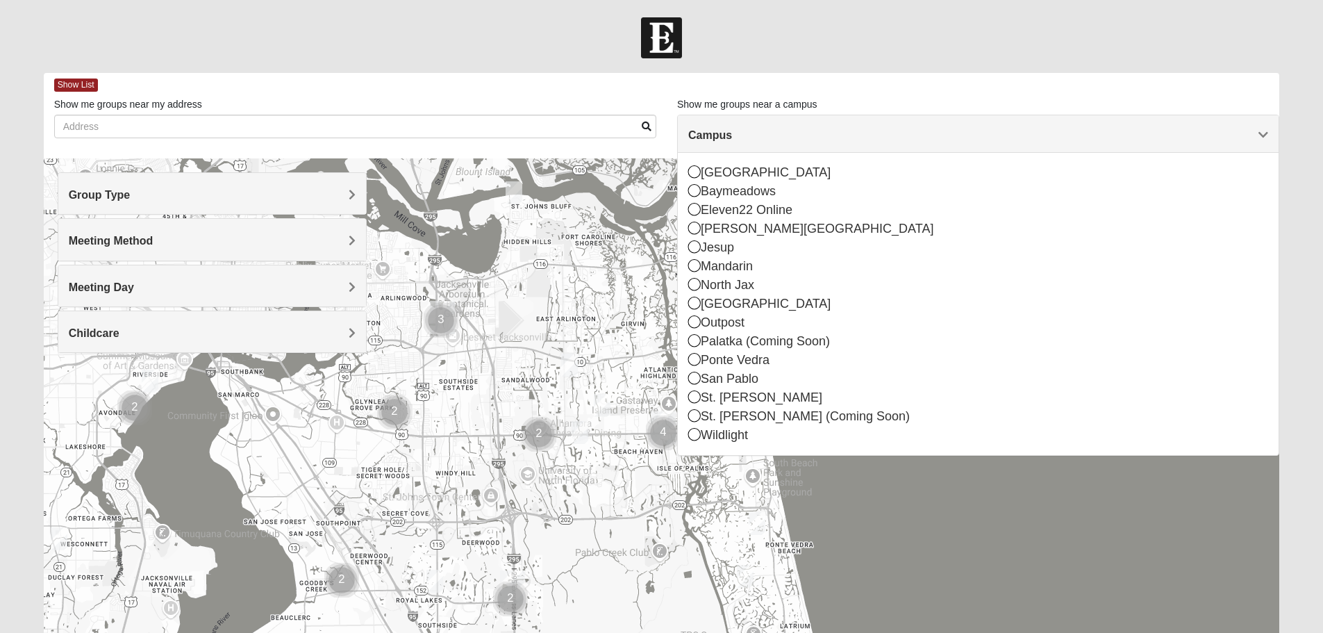
click at [732, 132] on span "Campus" at bounding box center [710, 135] width 44 height 12
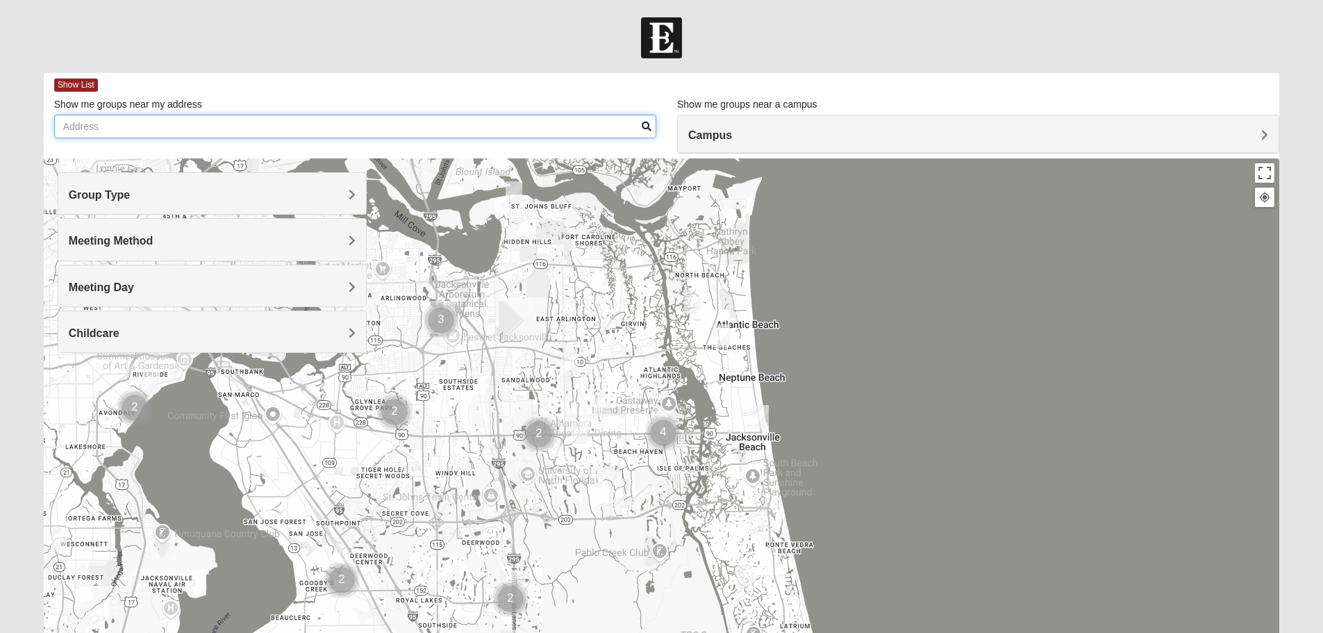
click at [562, 125] on input "Show me groups near my address" at bounding box center [355, 127] width 602 height 24
type input "2525 michaelson way jacksonville florida 23332"
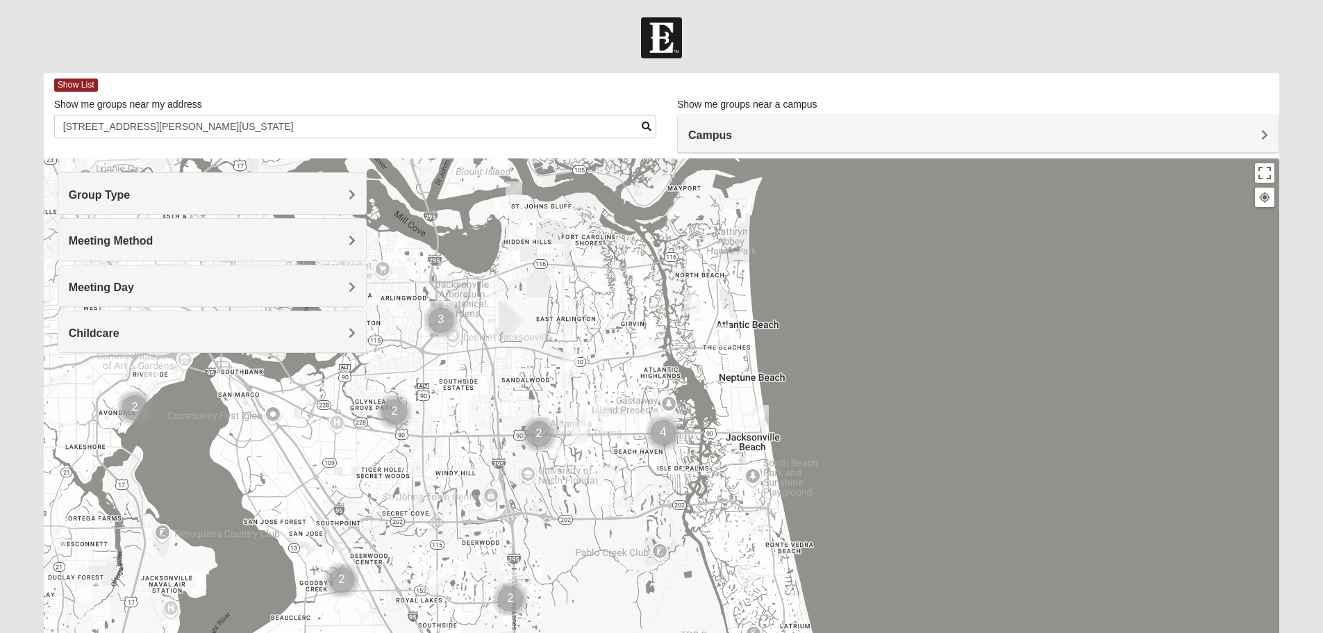
click at [644, 128] on span at bounding box center [647, 127] width 10 height 10
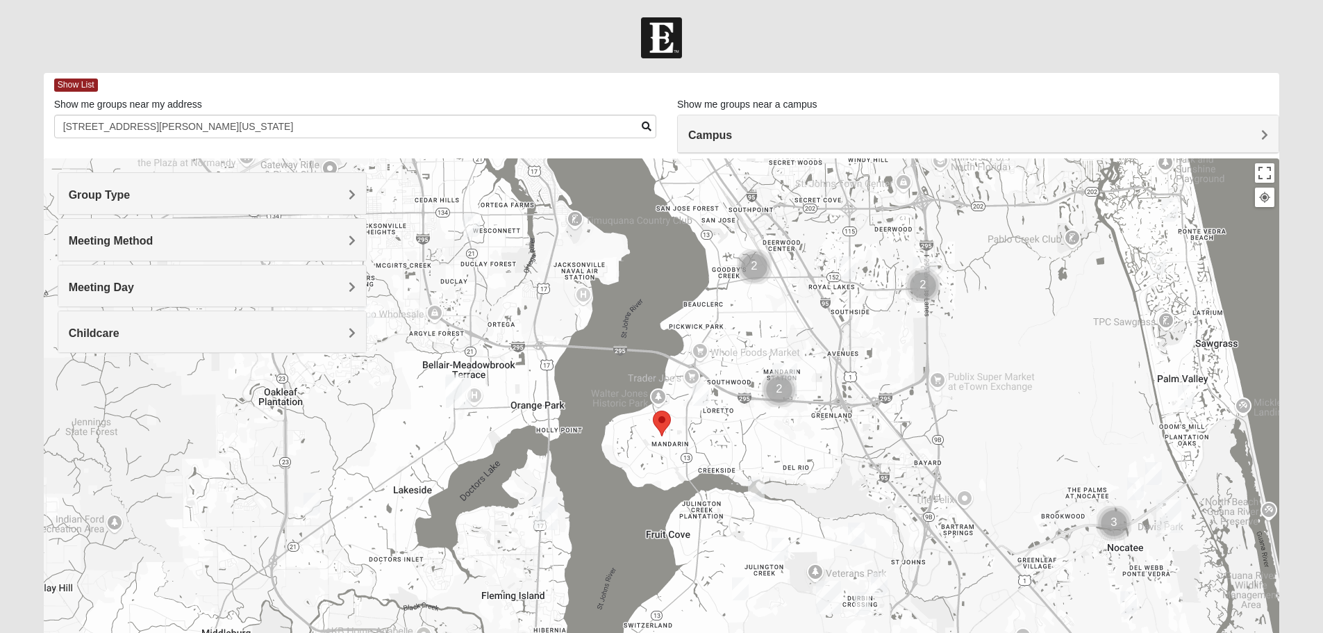
click at [653, 410] on area "Selected Address" at bounding box center [653, 410] width 0 height 0
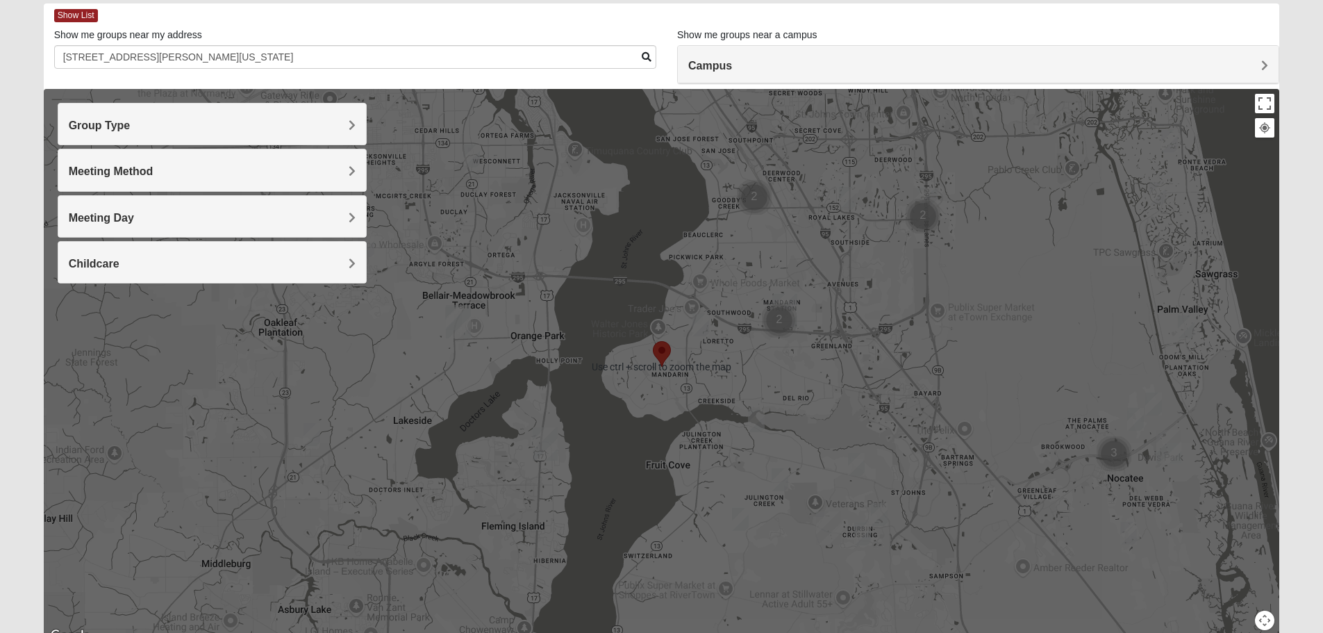
scroll to position [132, 0]
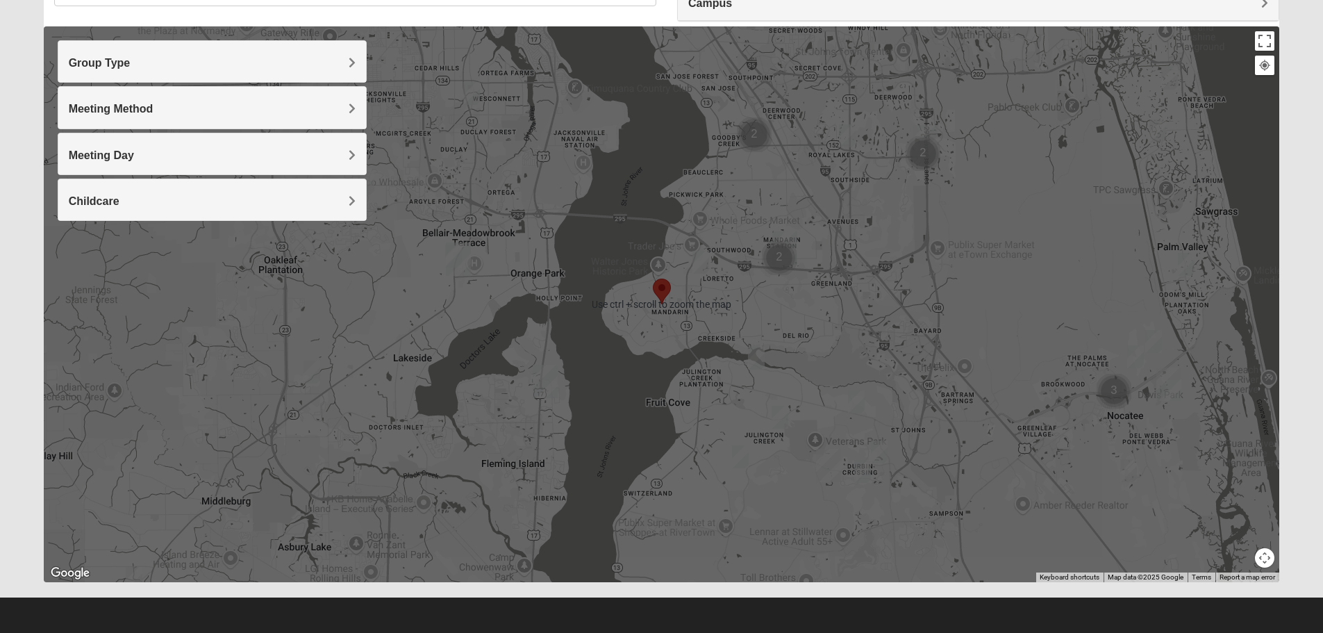
click at [614, 394] on div at bounding box center [662, 303] width 1236 height 555
click at [615, 403] on div at bounding box center [662, 303] width 1236 height 555
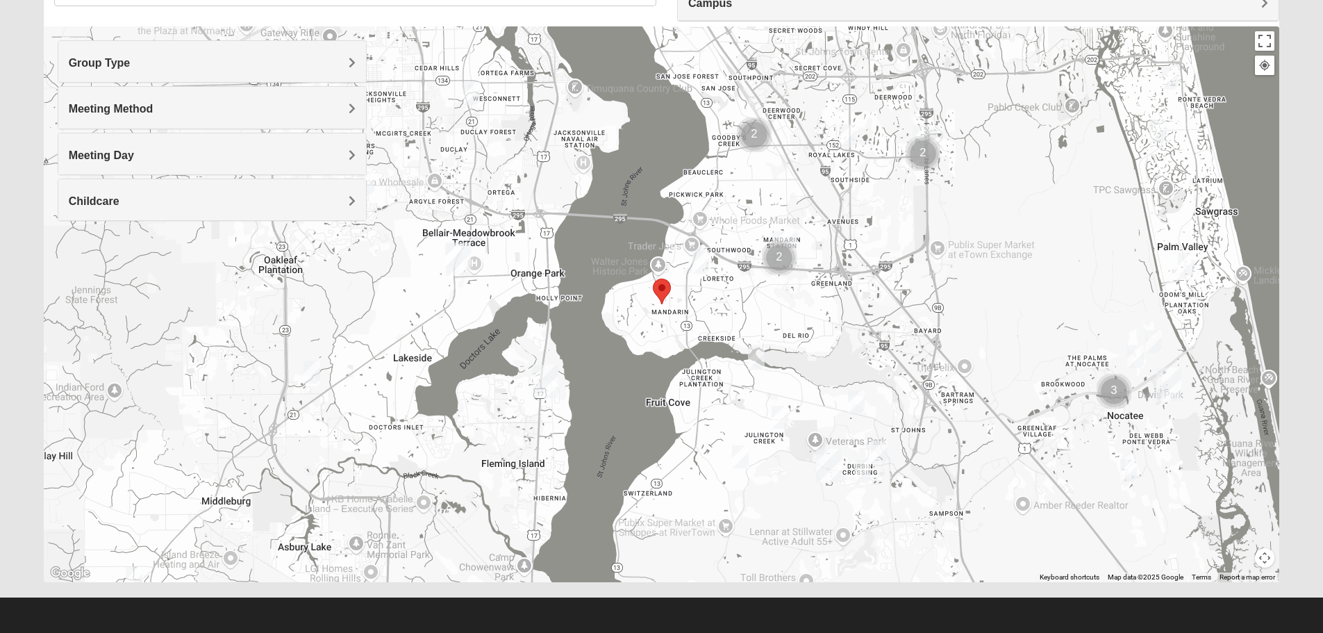
click at [779, 253] on img "Cluster of 2 groups" at bounding box center [779, 257] width 35 height 35
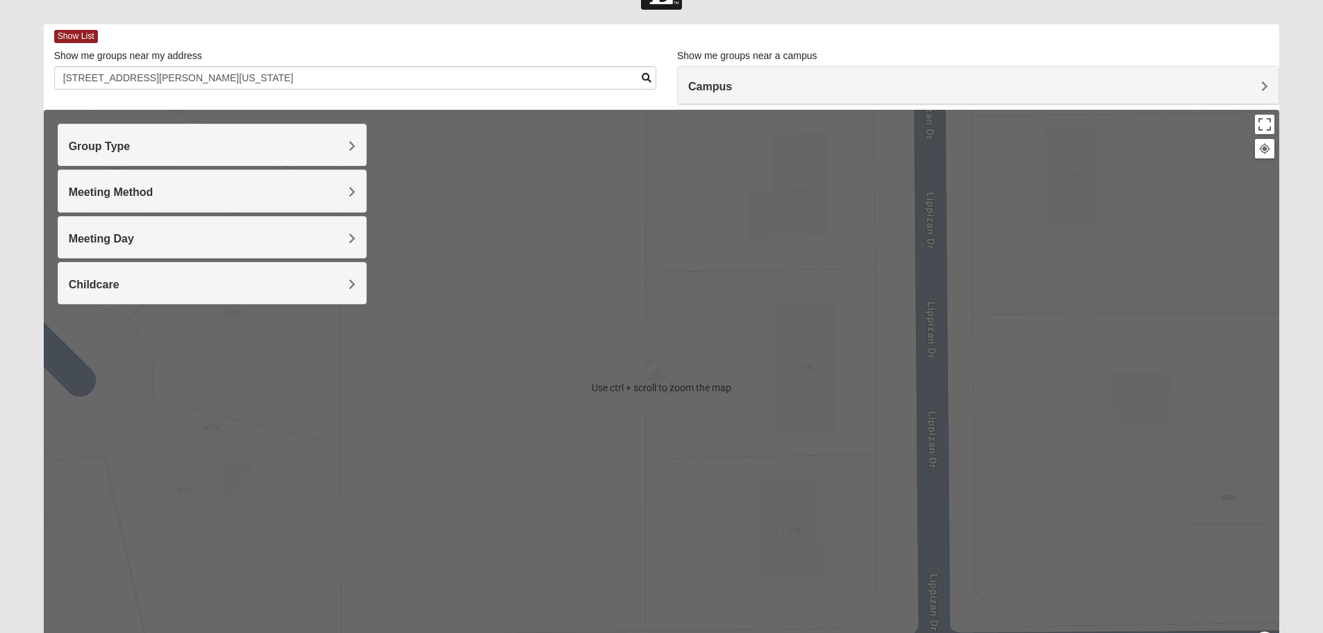
scroll to position [69, 0]
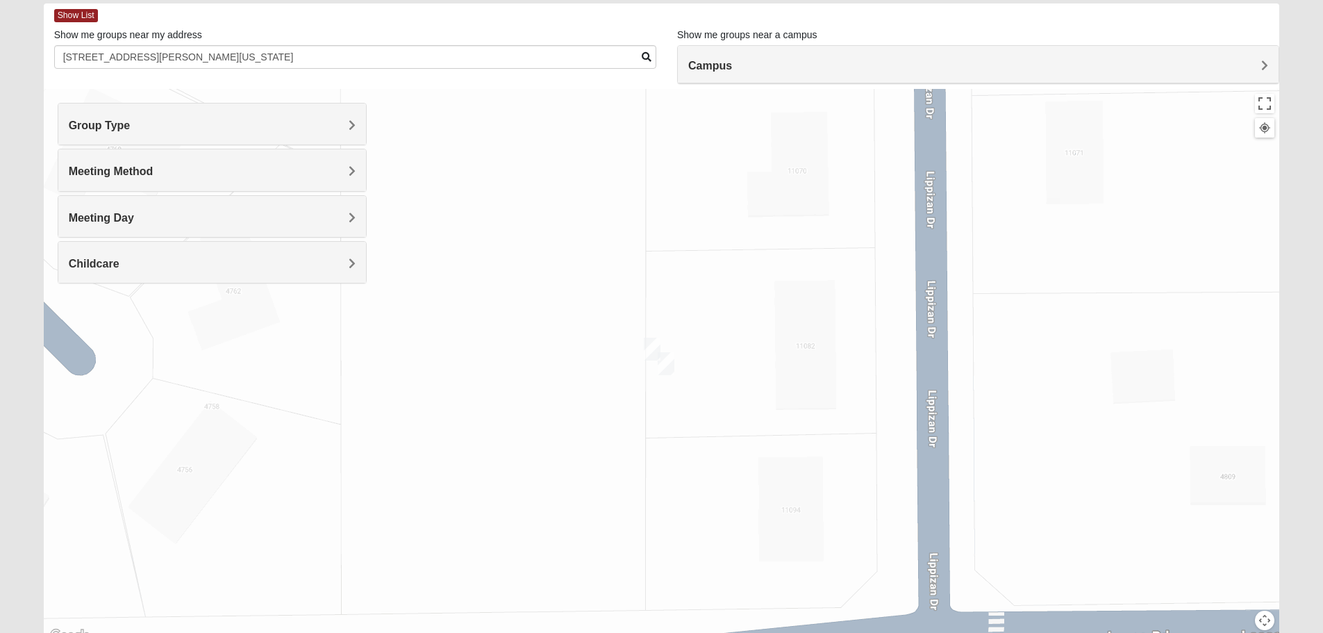
click at [732, 64] on span "Campus" at bounding box center [710, 66] width 44 height 12
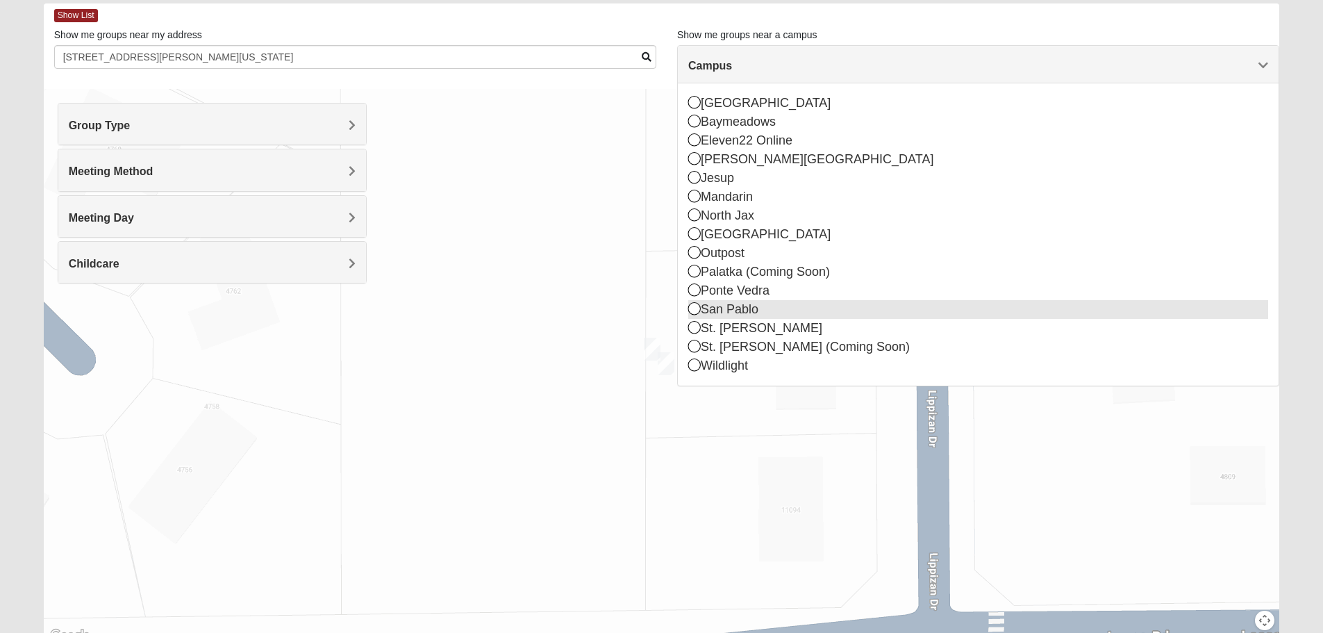
click at [691, 306] on icon at bounding box center [694, 308] width 12 height 12
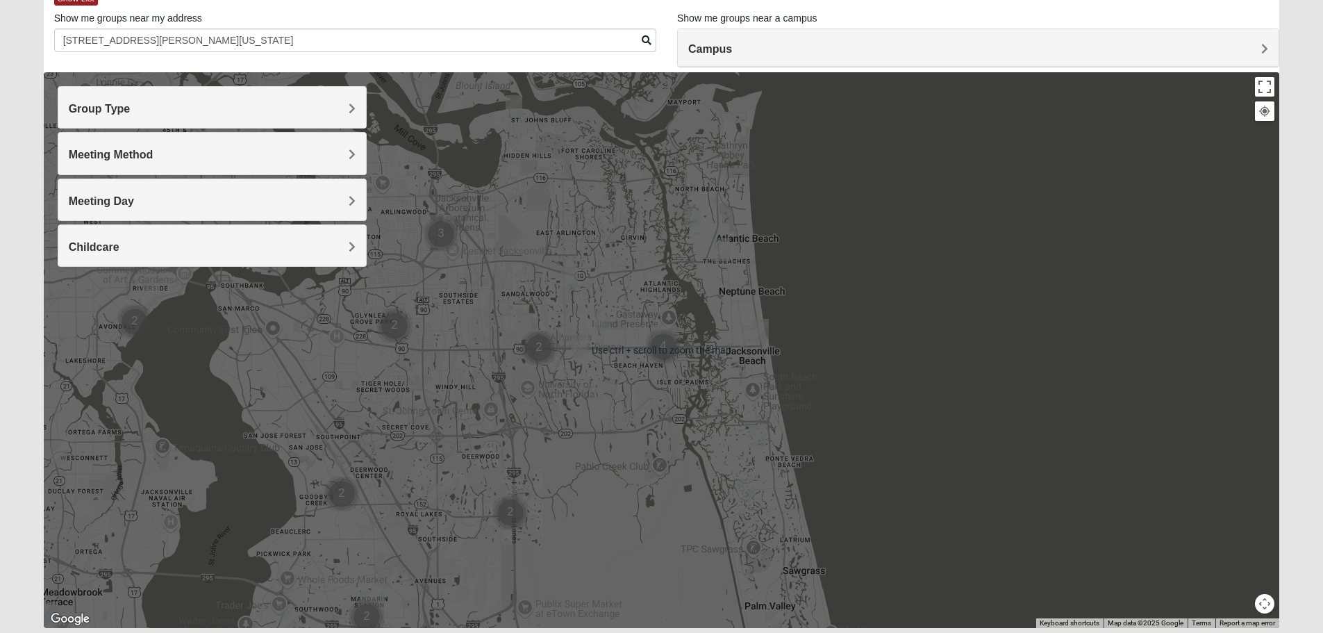
scroll to position [132, 0]
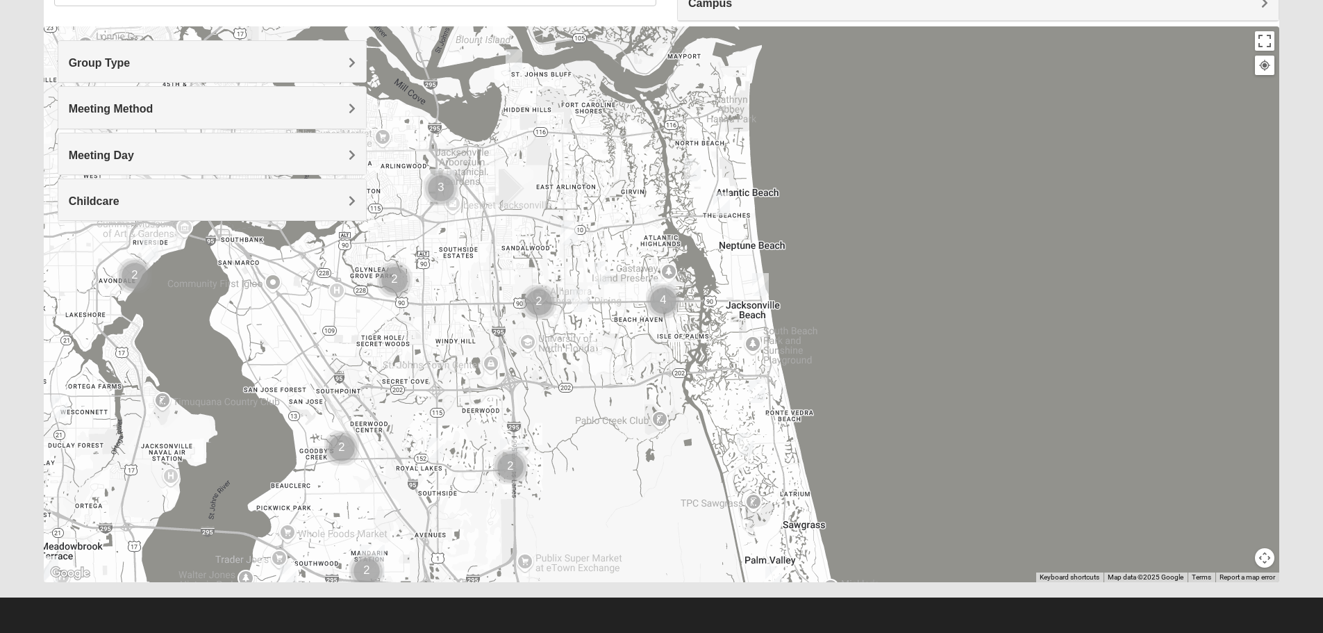
click at [662, 295] on img "Cluster of 4 groups" at bounding box center [663, 300] width 35 height 35
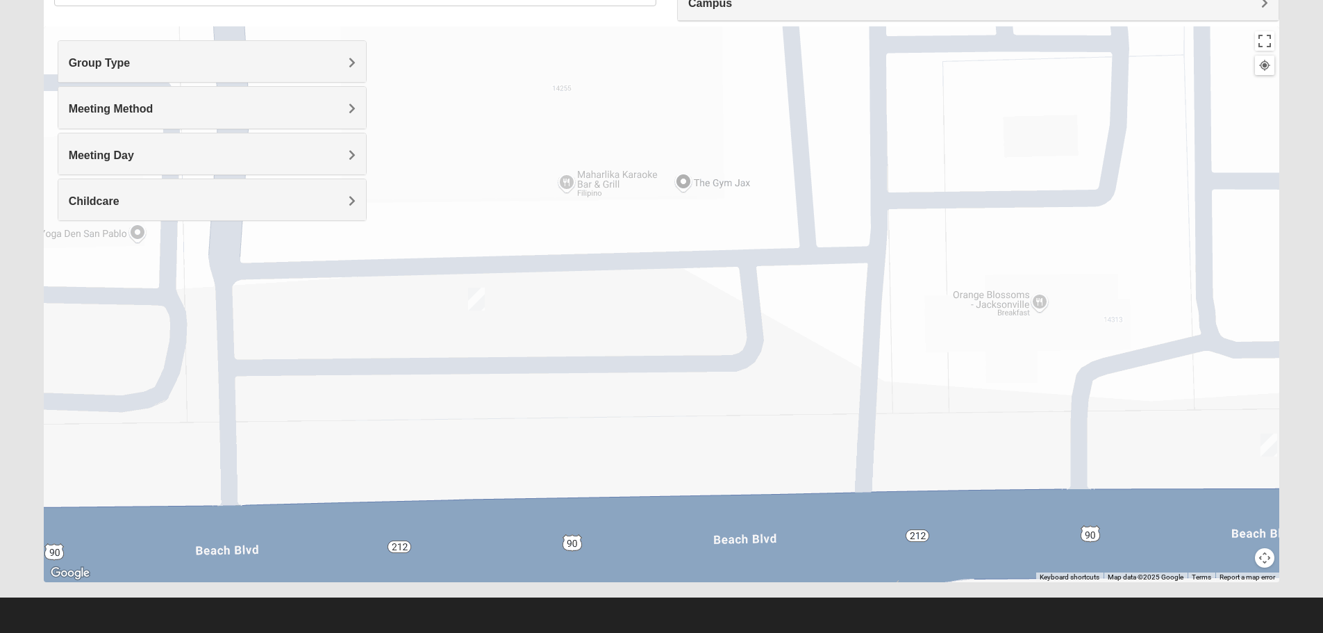
drag, startPoint x: 483, startPoint y: 240, endPoint x: 721, endPoint y: 399, distance: 286.7
click at [721, 399] on div "To navigate, press the arrow keys." at bounding box center [662, 303] width 1236 height 555
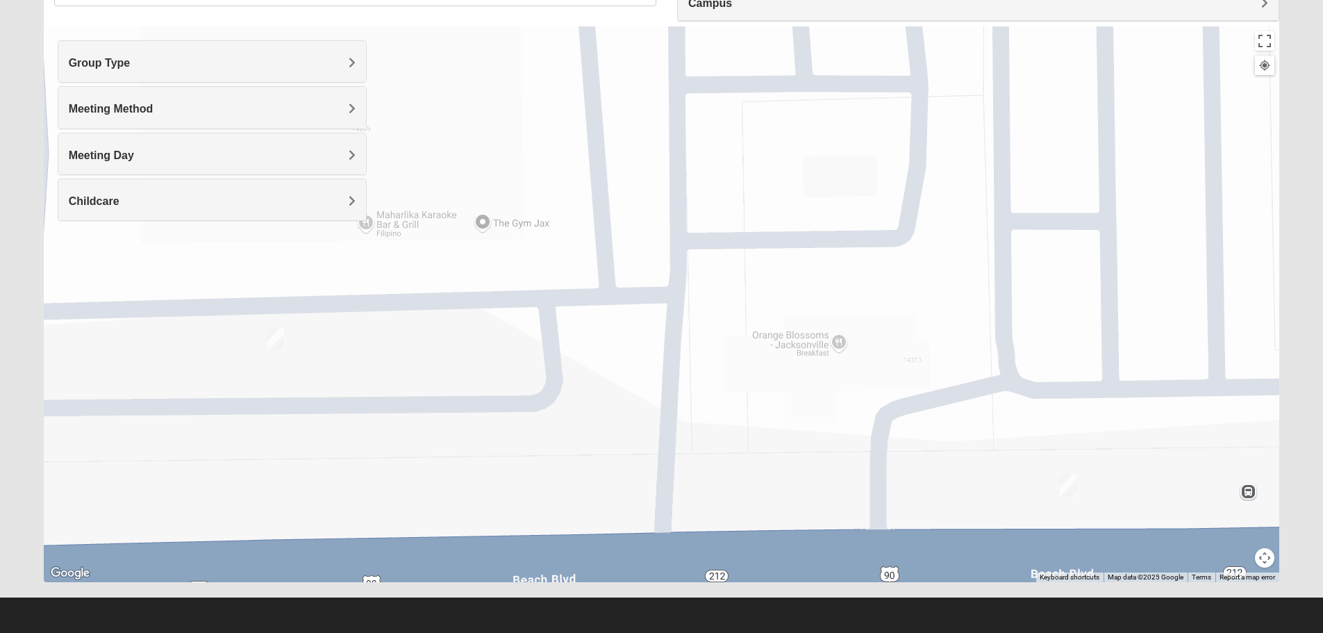
drag, startPoint x: 623, startPoint y: 464, endPoint x: 361, endPoint y: 464, distance: 261.8
click at [417, 499] on div "To navigate, press the arrow keys." at bounding box center [662, 303] width 1236 height 555
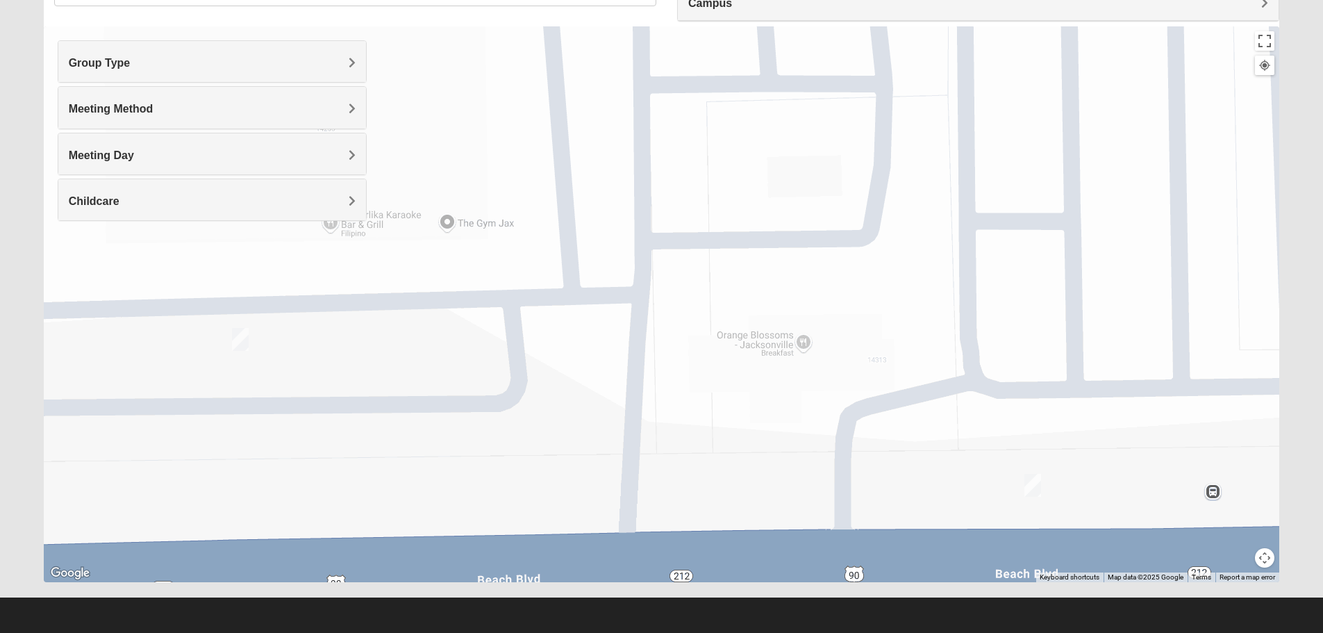
click at [240, 336] on img "On Campus Womens Simpson / Helmus 32250" at bounding box center [240, 339] width 17 height 23
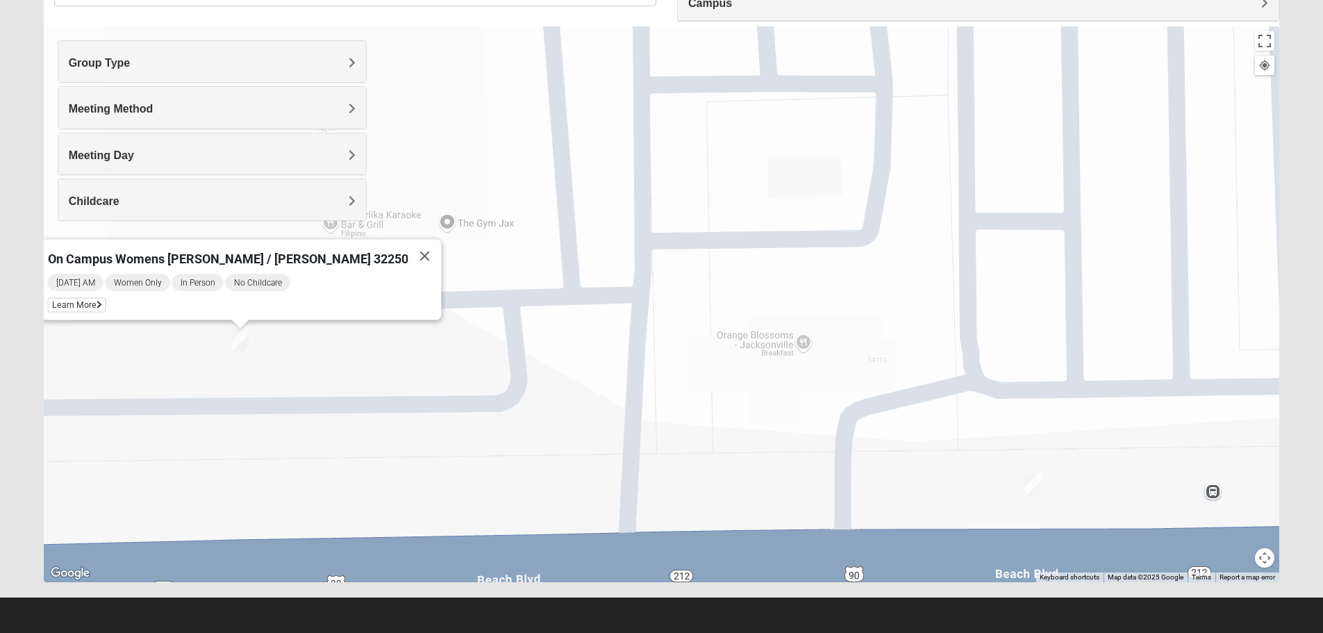
click at [1031, 484] on img "On Campus Womens Manfredi 32250" at bounding box center [1032, 485] width 17 height 23
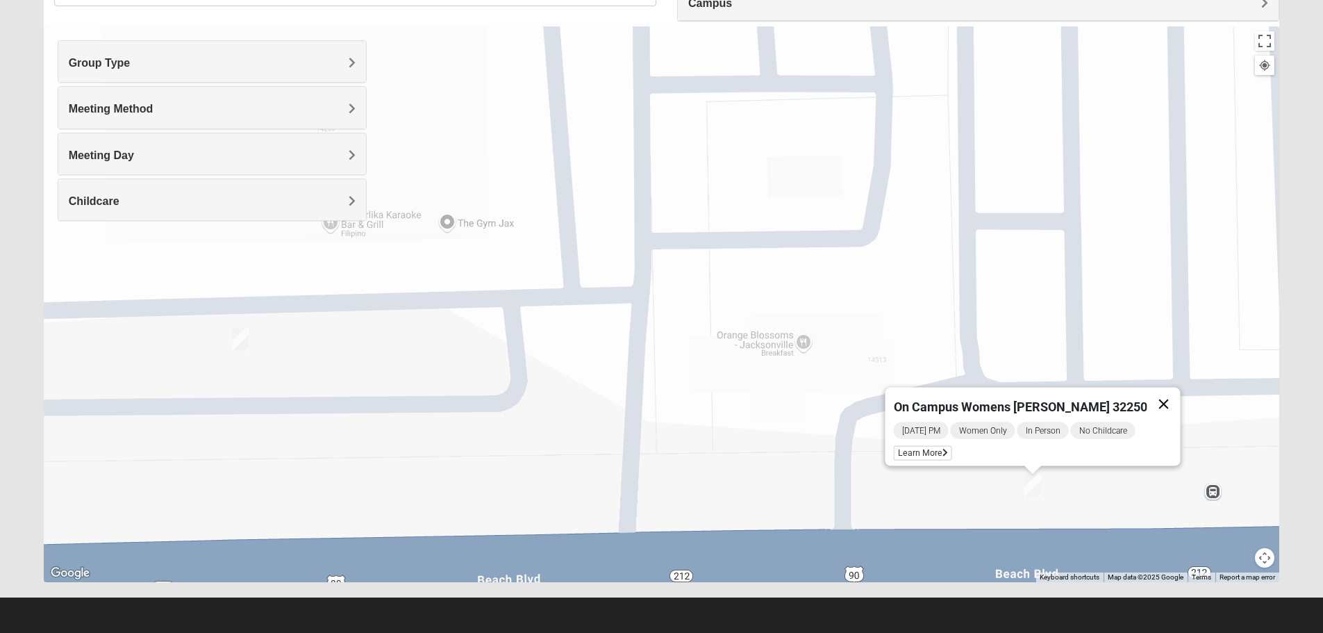
click at [1155, 394] on button "Close" at bounding box center [1162, 403] width 33 height 33
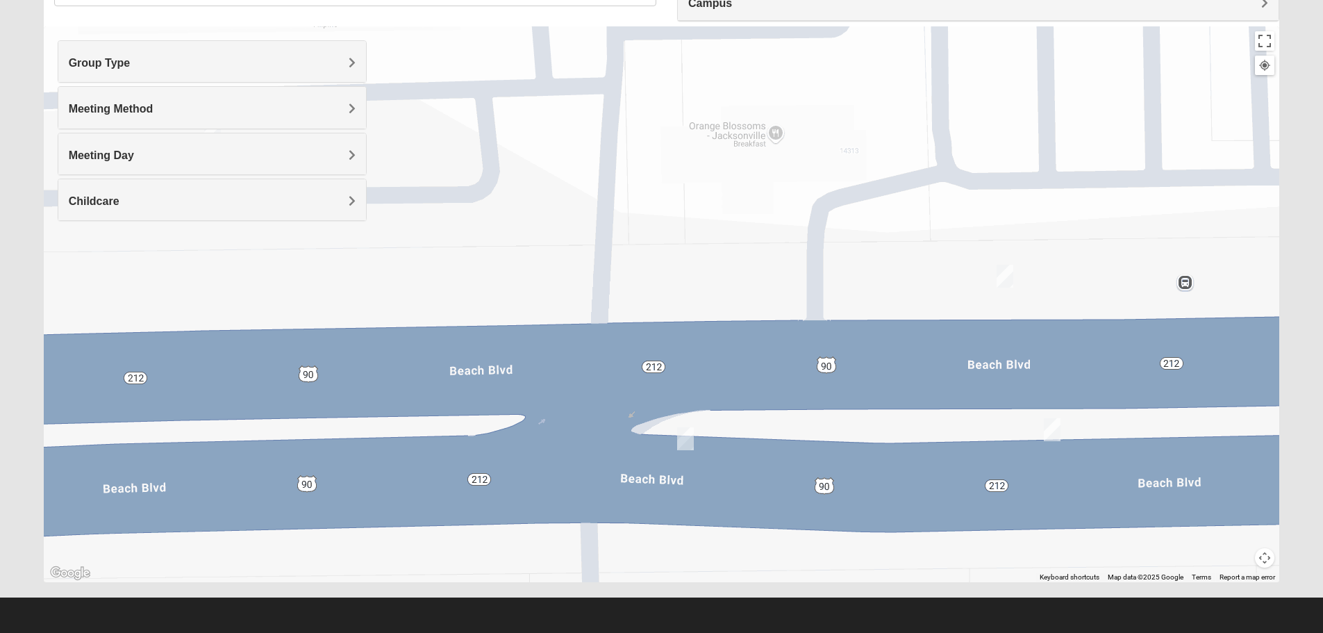
drag, startPoint x: 1080, startPoint y: 507, endPoint x: 1046, endPoint y: 284, distance: 225.5
click at [1046, 284] on div at bounding box center [662, 303] width 1236 height 555
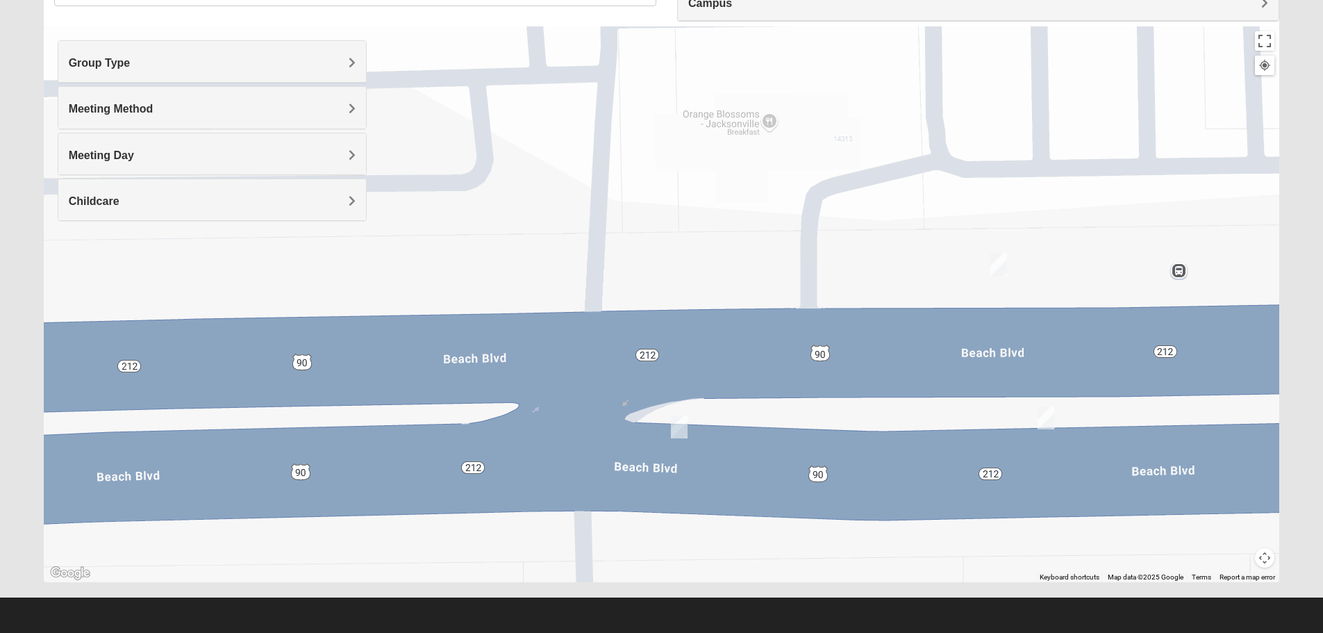
click at [1044, 417] on img "On Campus Womens Holt 32250" at bounding box center [1045, 417] width 17 height 23
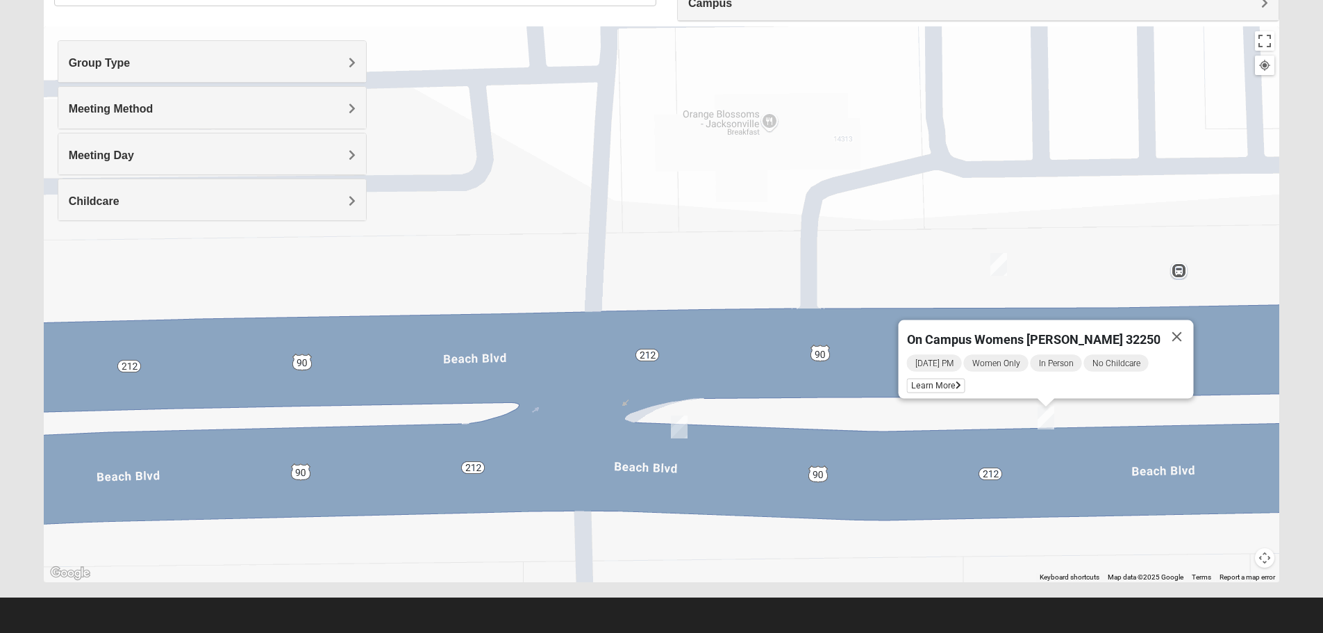
click at [1044, 417] on img "On Campus Womens Holt 32250" at bounding box center [1045, 417] width 17 height 23
click at [678, 424] on img "On Campus Womens Smith 32250" at bounding box center [679, 426] width 17 height 23
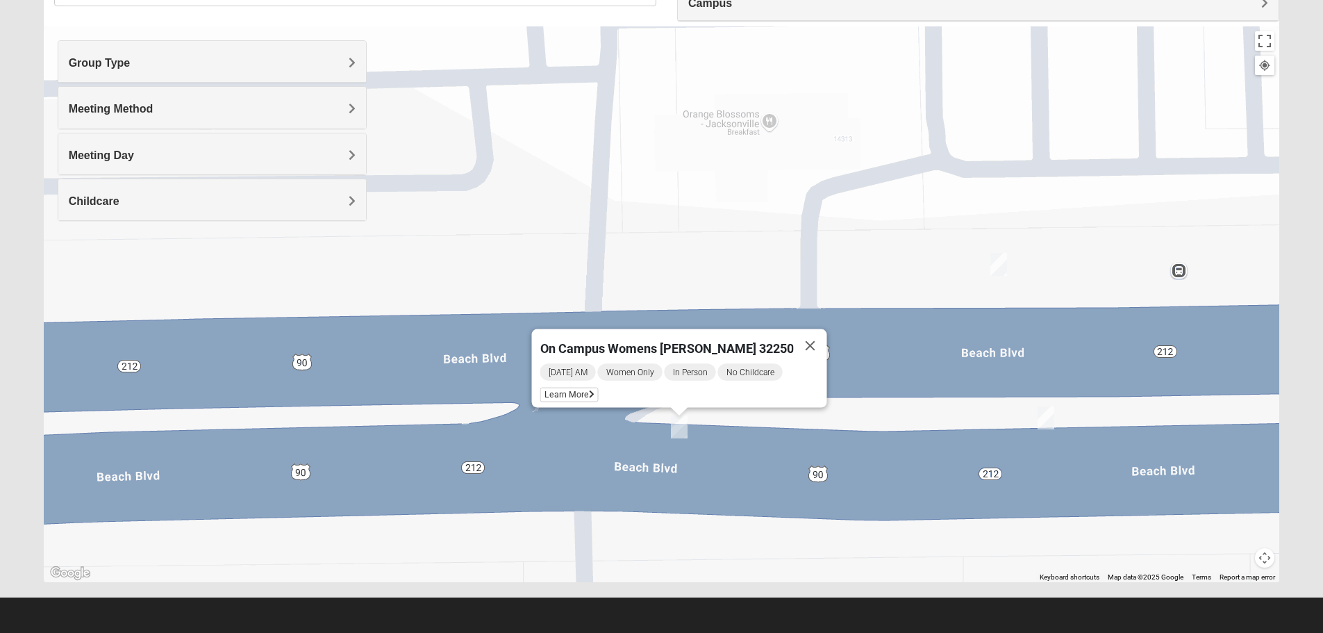
click at [1044, 419] on img "On Campus Womens Holt 32250" at bounding box center [1045, 417] width 17 height 23
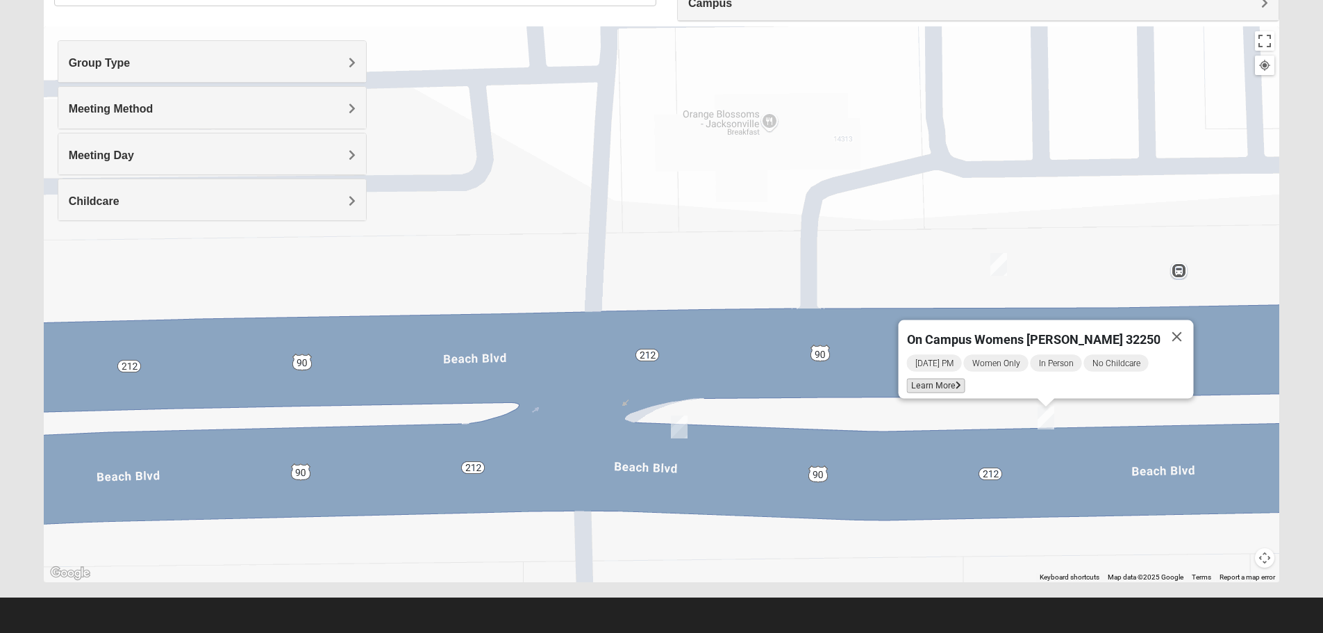
click at [947, 379] on span "Learn More" at bounding box center [935, 385] width 58 height 15
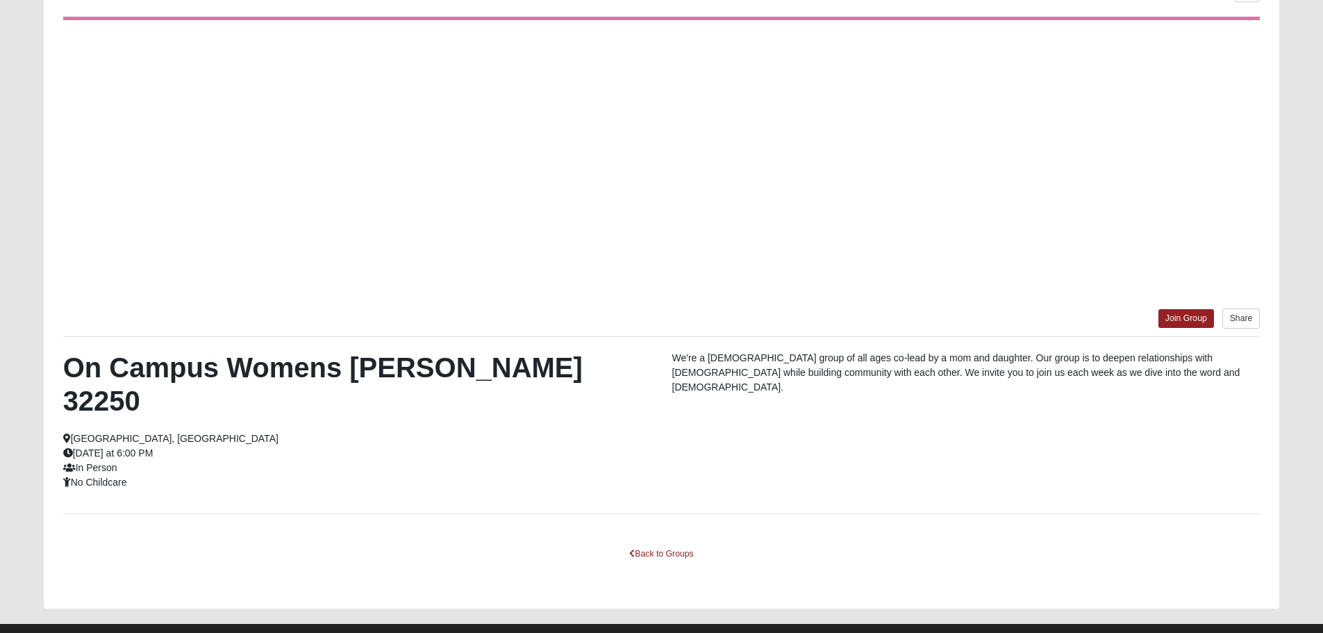
scroll to position [71, 0]
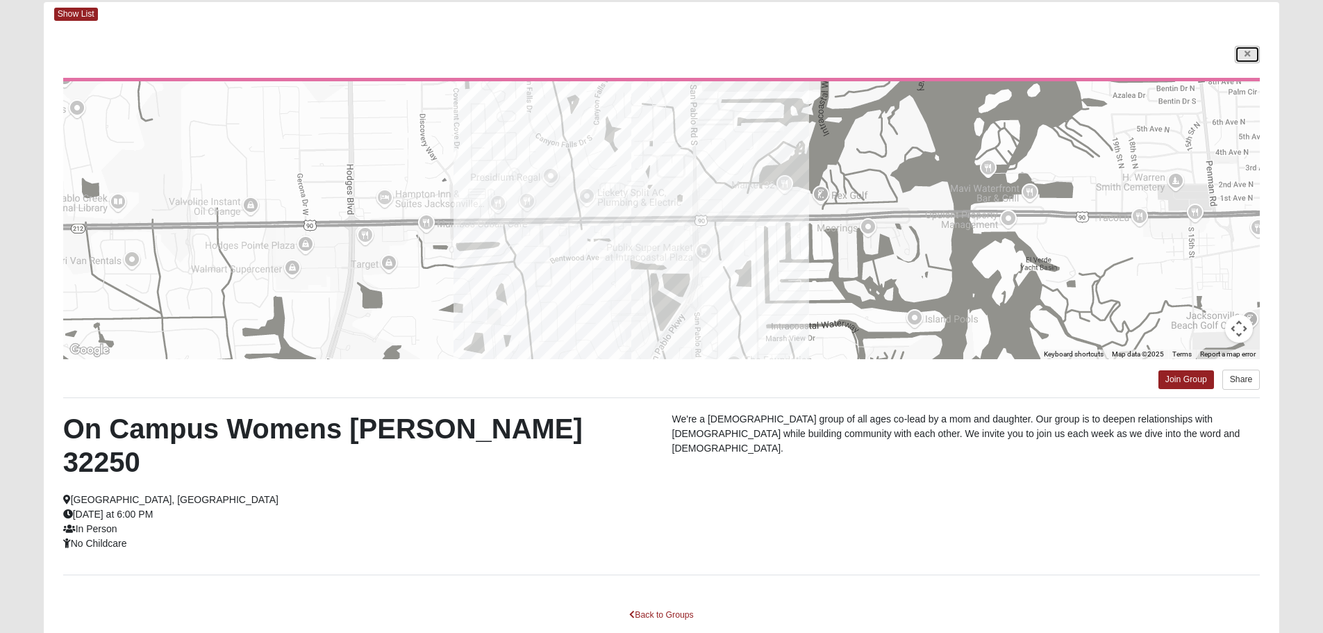
click at [1247, 51] on icon at bounding box center [1247, 54] width 6 height 8
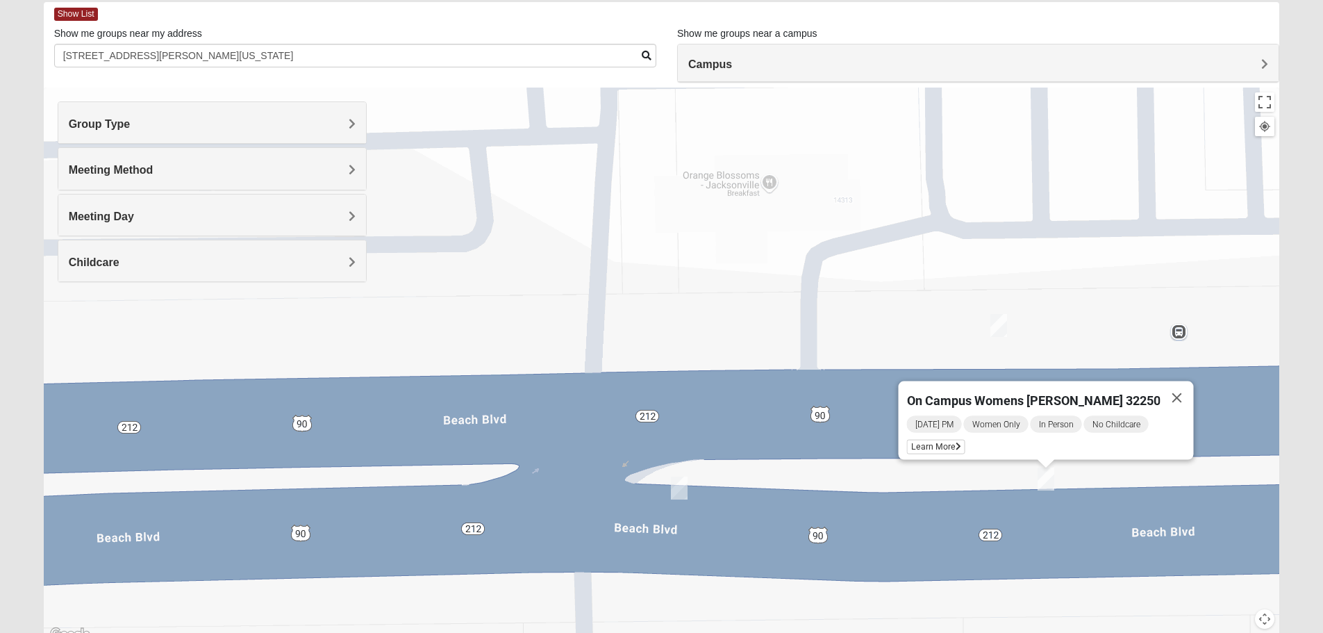
click at [999, 324] on img "On Campus Womens Manfredi 32250" at bounding box center [998, 325] width 17 height 23
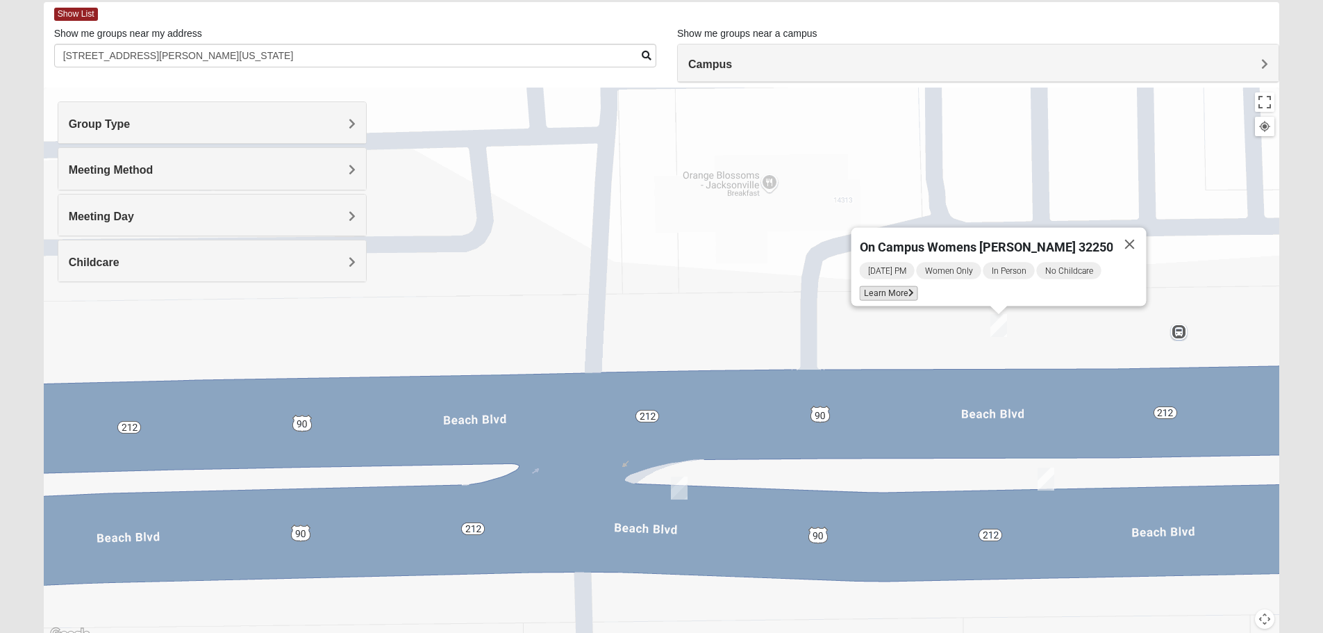
click at [910, 287] on span "Learn More" at bounding box center [888, 293] width 58 height 15
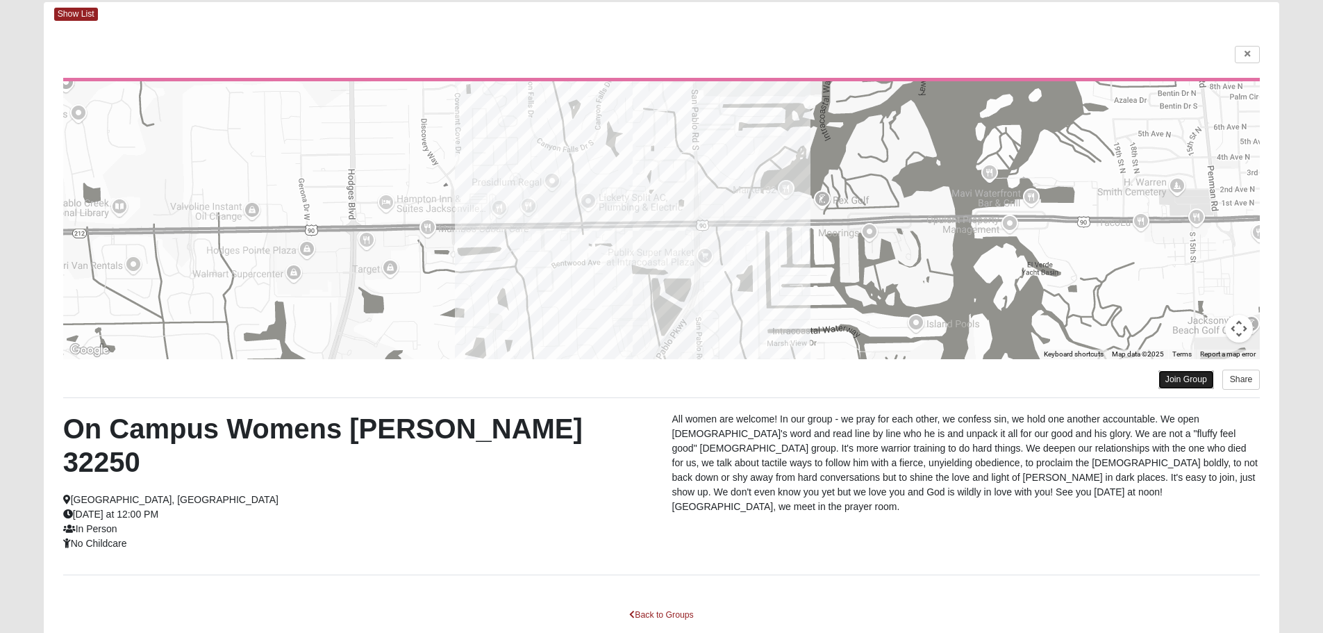
click at [1176, 378] on link "Join Group" at bounding box center [1186, 379] width 56 height 19
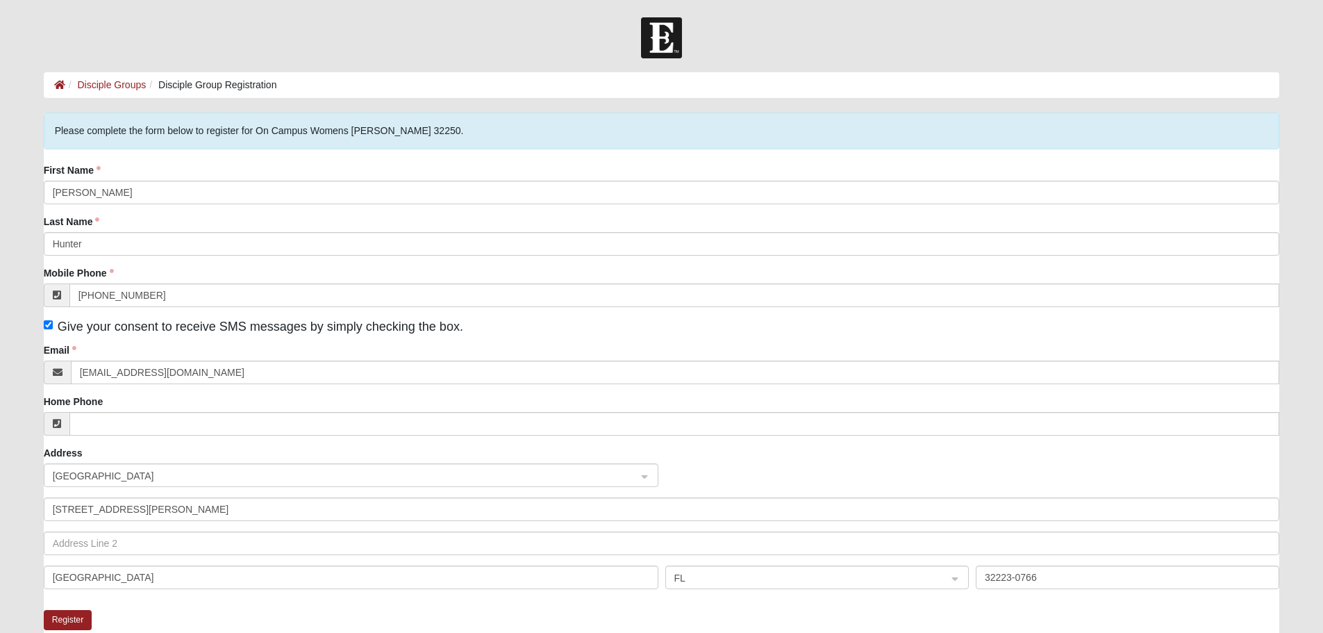
scroll to position [208, 0]
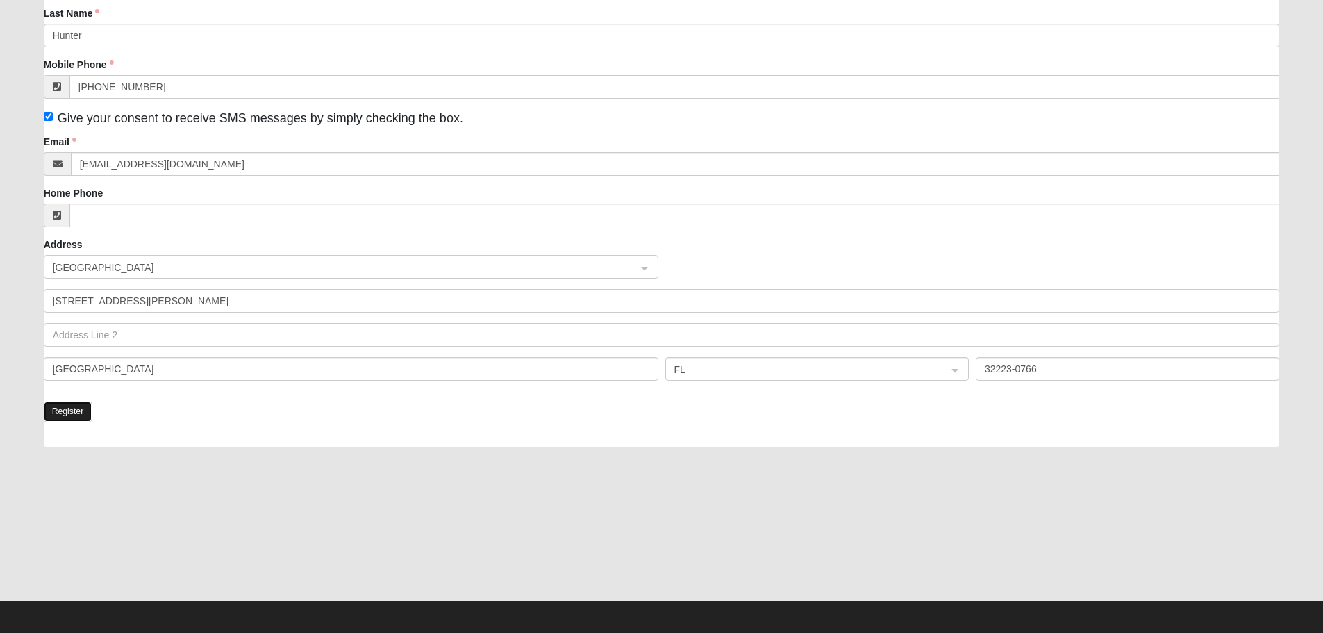
click at [65, 415] on button "Register" at bounding box center [68, 411] width 49 height 20
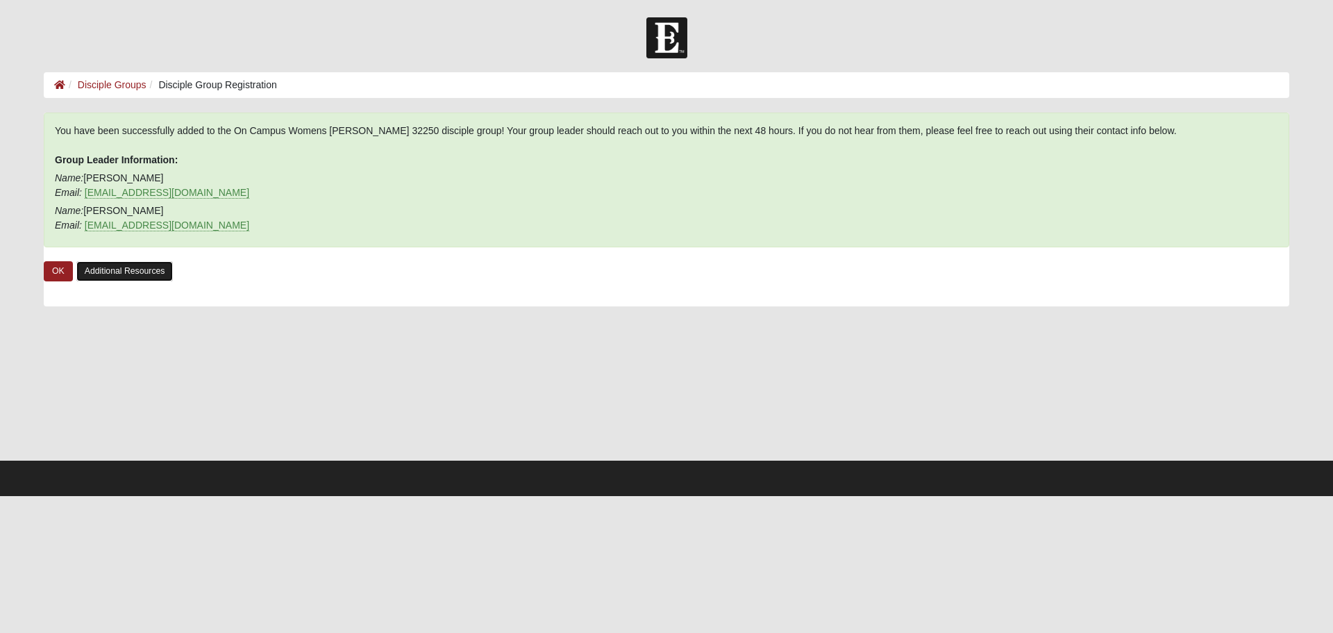
click at [126, 270] on link "Additional Resources" at bounding box center [124, 271] width 97 height 20
